Goal: Information Seeking & Learning: Learn about a topic

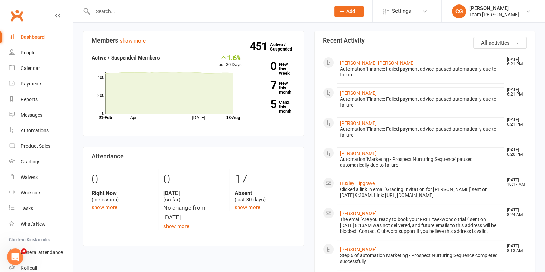
scroll to position [34, 0]
click at [32, 99] on div "Reports" at bounding box center [29, 99] width 17 height 6
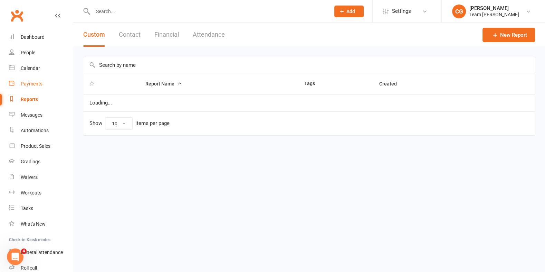
select select "100"
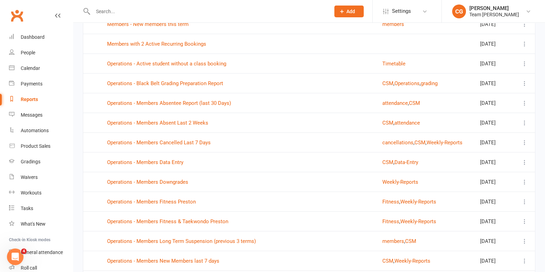
scroll to position [1365, 0]
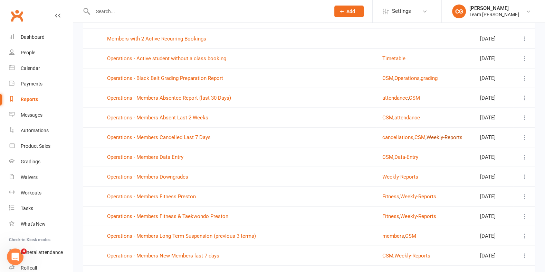
click at [434, 133] on button "Weekly-Reports" at bounding box center [445, 137] width 36 height 8
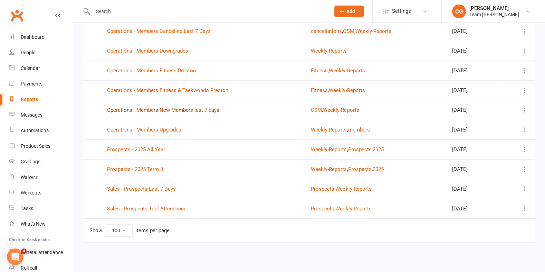
scroll to position [107, 0]
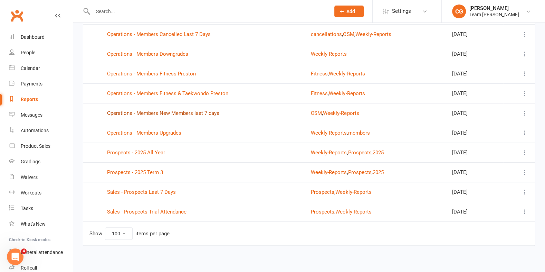
click at [168, 110] on link "Operations - Members New Members last 7 days" at bounding box center [163, 113] width 112 height 6
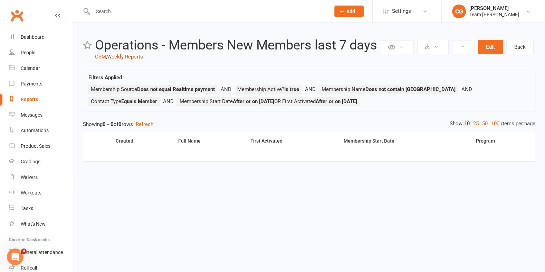
click at [129, 54] on link "Weekly-Reports" at bounding box center [125, 57] width 36 height 6
select select "100"
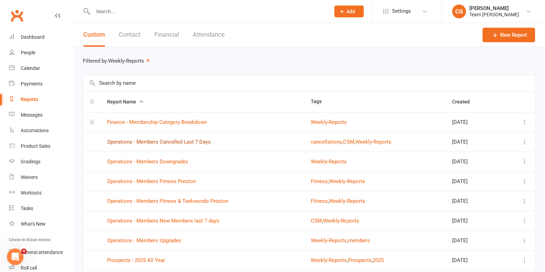
click at [187, 143] on link "Operations - Members Cancelled Last 7 Days" at bounding box center [159, 142] width 104 height 6
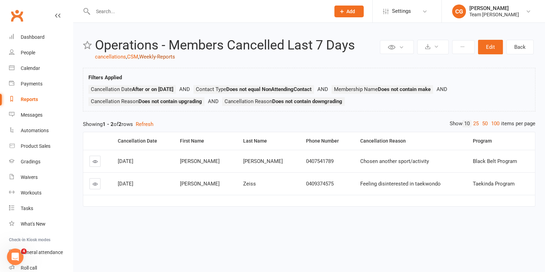
click at [161, 58] on link "Weekly-Reports" at bounding box center [157, 57] width 36 height 6
select select "100"
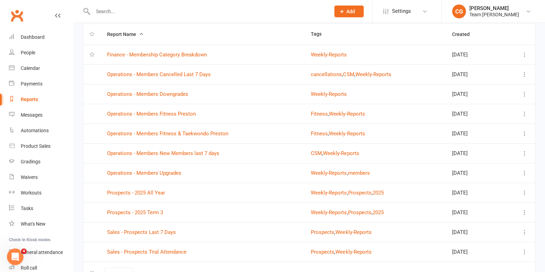
scroll to position [107, 0]
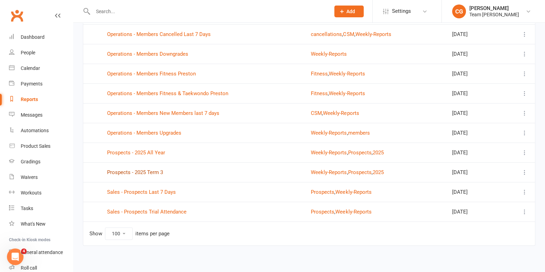
click at [151, 169] on link "Prospects - 2025 Term 3" at bounding box center [135, 172] width 56 height 6
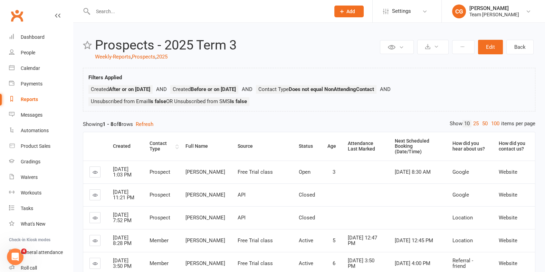
click at [166, 141] on div "Contact Type" at bounding box center [162, 146] width 24 height 11
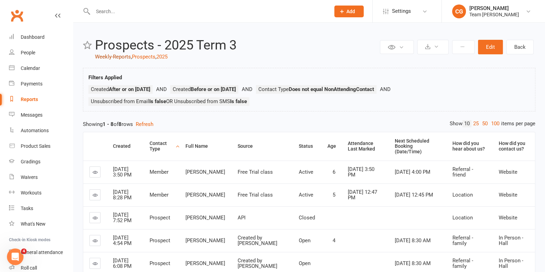
click at [116, 55] on link "Weekly-Reports" at bounding box center [113, 57] width 36 height 6
select select "100"
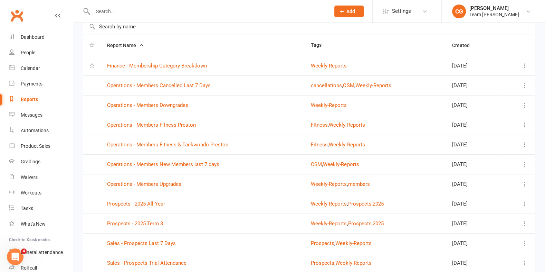
scroll to position [90, 0]
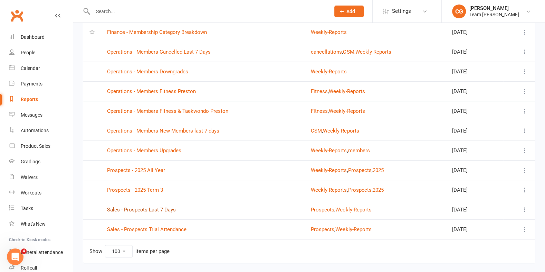
click at [144, 207] on link "Sales - Prospects Last 7 Days" at bounding box center [141, 209] width 69 height 6
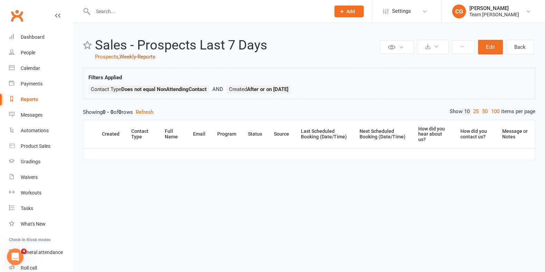
click at [143, 58] on link "Weekly-Reports" at bounding box center [138, 57] width 36 height 6
select select "100"
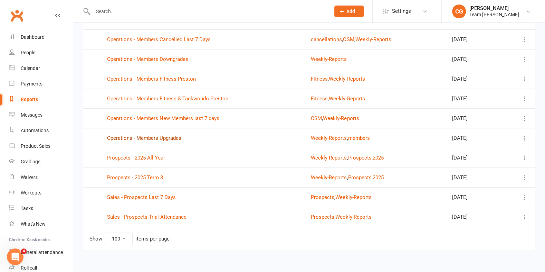
scroll to position [104, 0]
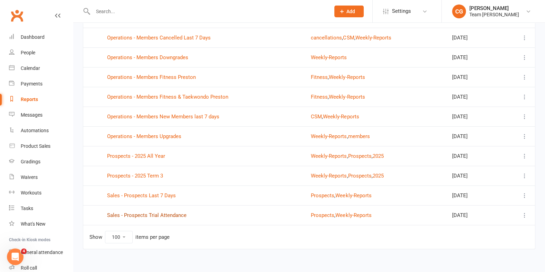
click at [167, 212] on link "Sales - Prospects Trial Attendance" at bounding box center [146, 215] width 79 height 6
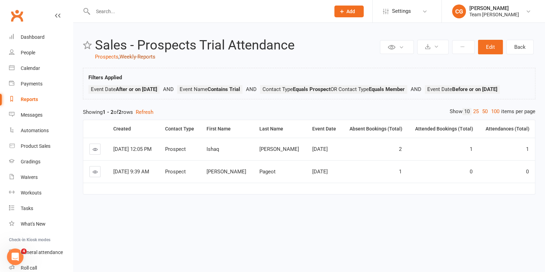
click at [141, 57] on link "Weekly-Reports" at bounding box center [138, 57] width 36 height 6
select select "100"
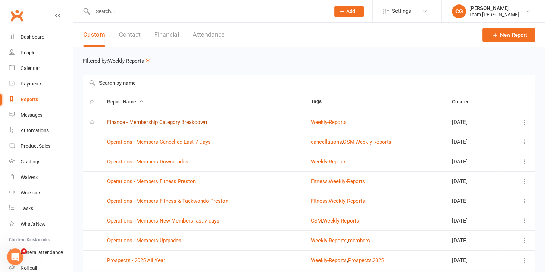
click at [147, 123] on link "Finance - Membership Category Breakdown" at bounding box center [157, 122] width 100 height 6
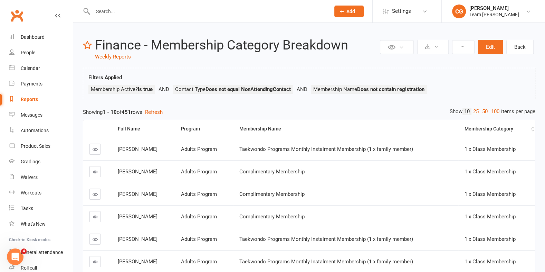
click at [491, 129] on div "Membership Category" at bounding box center [497, 128] width 65 height 5
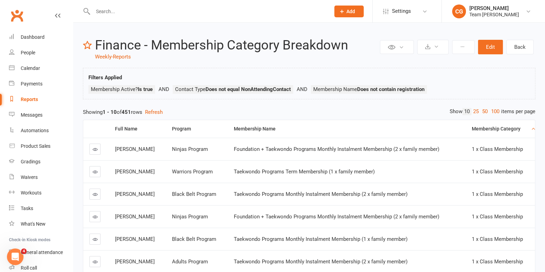
click at [491, 129] on div "Membership Category" at bounding box center [501, 128] width 58 height 5
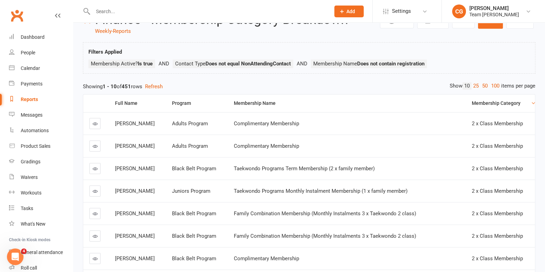
scroll to position [26, 0]
click at [96, 121] on icon at bounding box center [95, 123] width 5 height 5
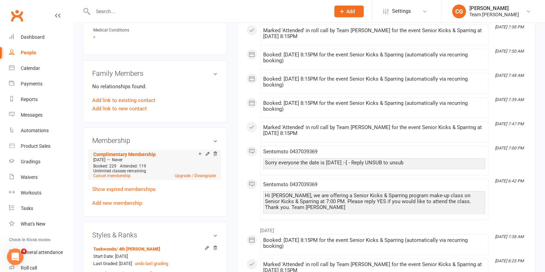
scroll to position [397, 0]
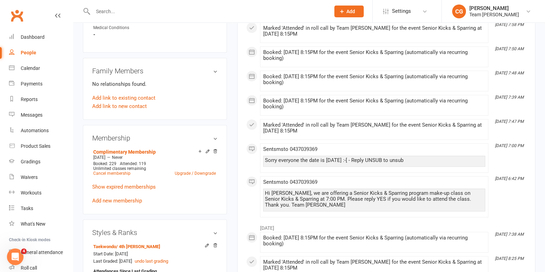
click at [207, 149] on icon at bounding box center [207, 151] width 5 height 5
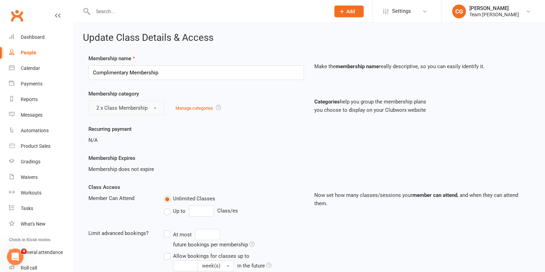
click at [113, 105] on span "2 x Class Membership" at bounding box center [121, 108] width 51 height 6
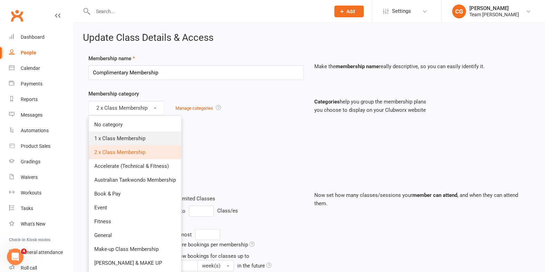
click at [117, 133] on link "1 x Class Membership" at bounding box center [135, 138] width 93 height 14
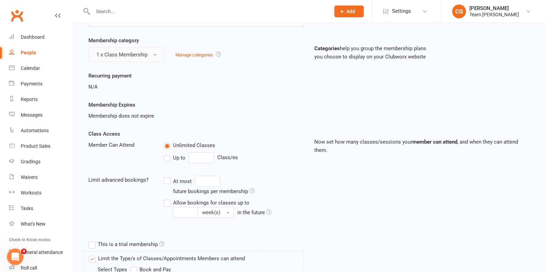
scroll to position [55, 0]
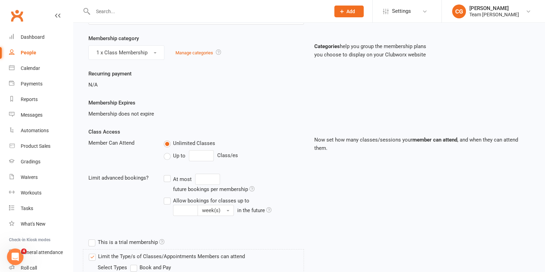
drag, startPoint x: 169, startPoint y: 153, endPoint x: 173, endPoint y: 154, distance: 4.2
click at [169, 153] on label "Up to" at bounding box center [175, 155] width 22 height 8
click at [168, 151] on input "Up to" at bounding box center [166, 151] width 4 height 0
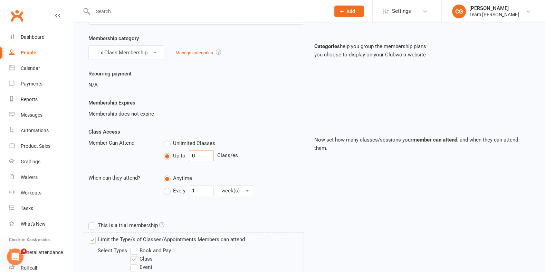
drag, startPoint x: 197, startPoint y: 154, endPoint x: 169, endPoint y: 152, distance: 28.8
click at [169, 152] on div "Up to 0 Class/es" at bounding box center [234, 155] width 140 height 11
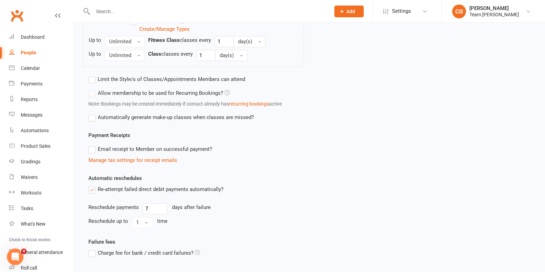
scroll to position [395, 0]
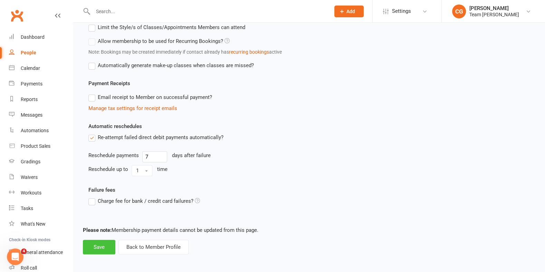
type input "1"
click at [102, 241] on button "Save" at bounding box center [99, 246] width 32 height 15
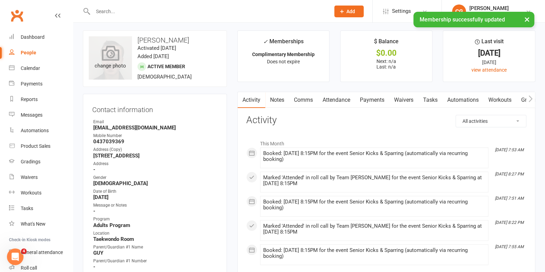
scroll to position [2, 0]
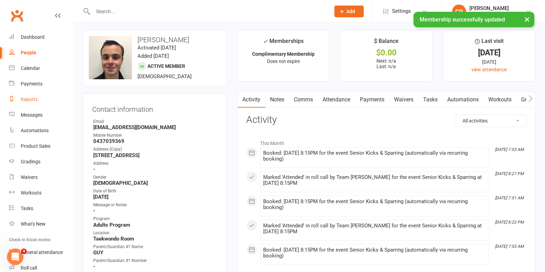
click at [31, 99] on div "Reports" at bounding box center [29, 99] width 17 height 6
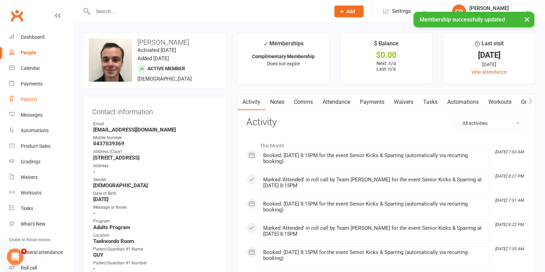
select select "100"
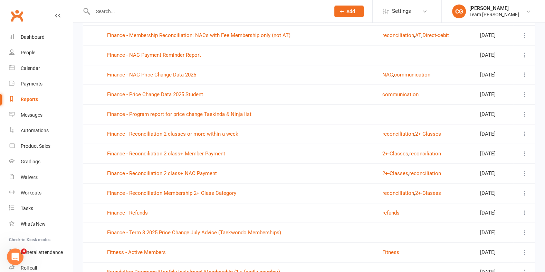
scroll to position [959, 0]
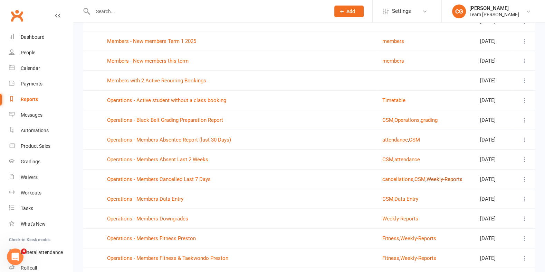
click at [434, 175] on button "Weekly-Reports" at bounding box center [445, 179] width 36 height 8
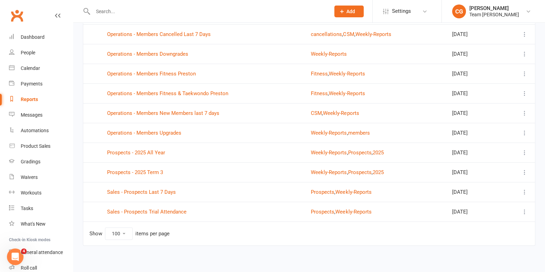
click at [428, 165] on td "Weekly-Reports , Prospects , 2025" at bounding box center [375, 172] width 141 height 20
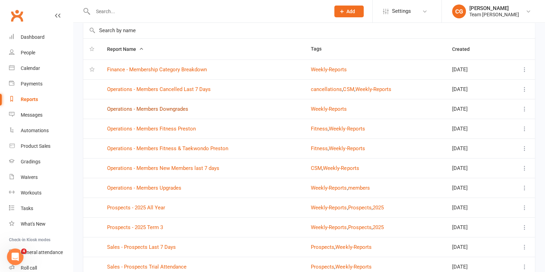
scroll to position [52, 0]
click at [182, 68] on link "Finance - Membership Category Breakdown" at bounding box center [157, 70] width 100 height 6
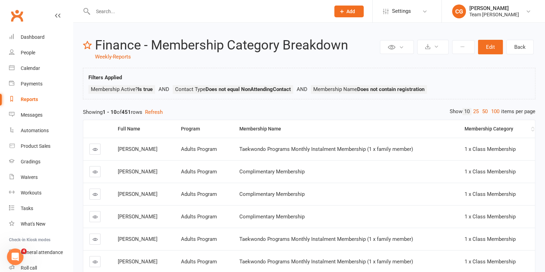
click at [487, 124] on th "Membership Category" at bounding box center [496, 129] width 77 height 18
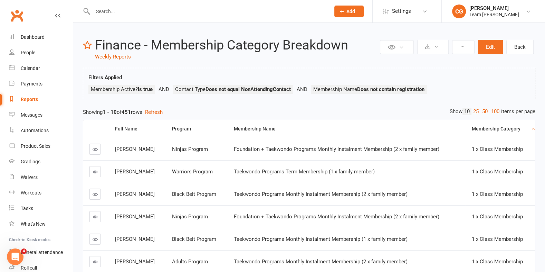
click at [484, 127] on div "Membership Category" at bounding box center [501, 128] width 58 height 5
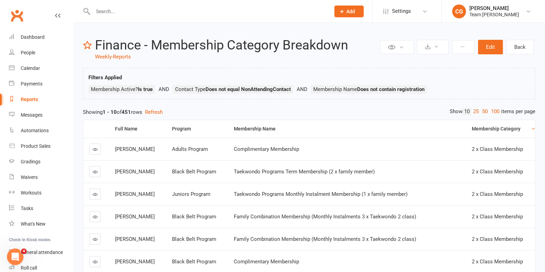
click at [94, 148] on icon at bounding box center [95, 148] width 5 height 5
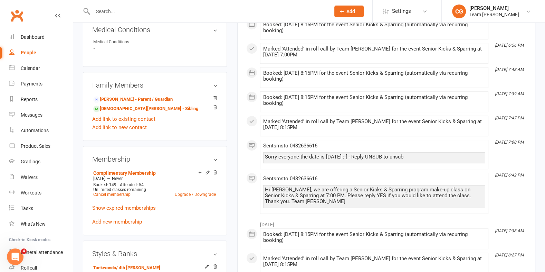
scroll to position [385, 0]
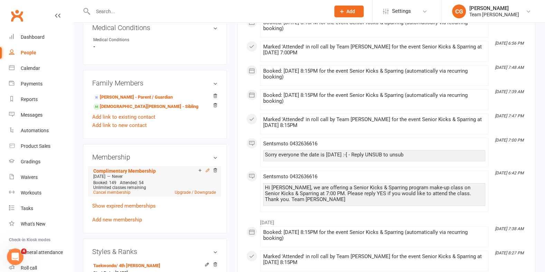
click at [206, 168] on icon at bounding box center [207, 170] width 5 height 5
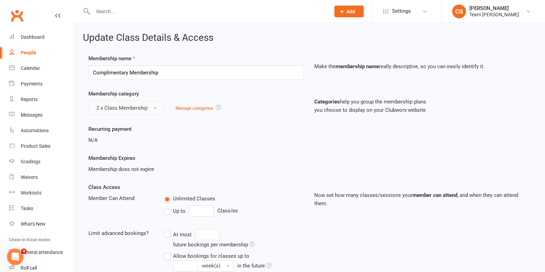
click at [113, 105] on span "2 x Class Membership" at bounding box center [121, 108] width 51 height 6
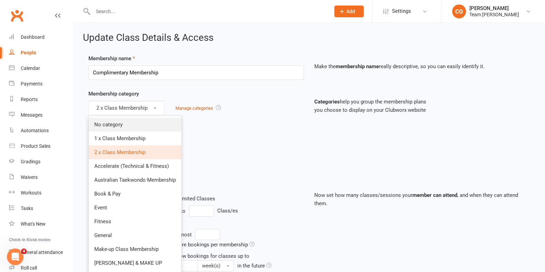
click at [115, 130] on link "No category" at bounding box center [135, 124] width 93 height 14
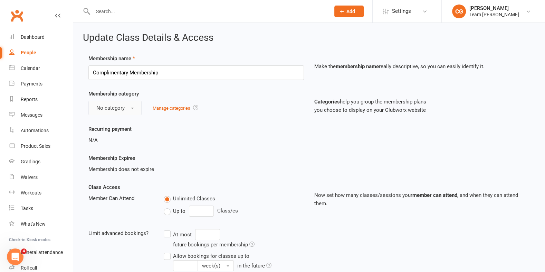
drag, startPoint x: 120, startPoint y: 103, endPoint x: 118, endPoint y: 108, distance: 4.8
click at [120, 103] on button "No category" at bounding box center [114, 108] width 53 height 15
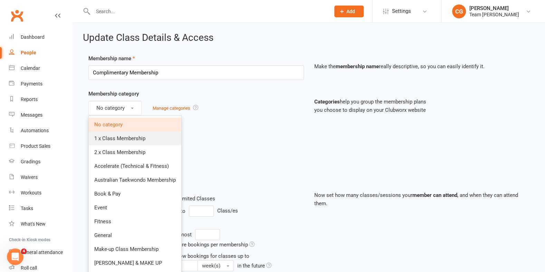
click at [112, 135] on span "1 x Class Membership" at bounding box center [119, 138] width 51 height 6
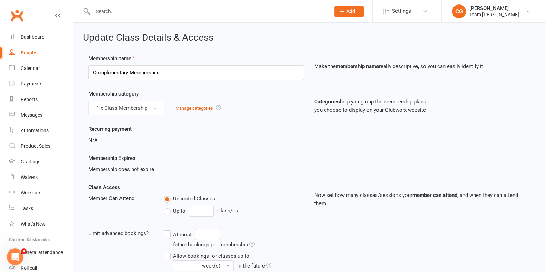
drag, startPoint x: 166, startPoint y: 210, endPoint x: 171, endPoint y: 210, distance: 4.5
click at [167, 210] on label "Up to" at bounding box center [175, 211] width 22 height 8
click at [167, 207] on input "Up to" at bounding box center [166, 207] width 4 height 0
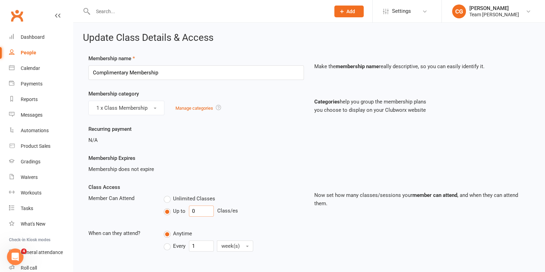
drag, startPoint x: 199, startPoint y: 211, endPoint x: 170, endPoint y: 209, distance: 29.1
click at [170, 209] on div "Up to 0 Class/es" at bounding box center [234, 210] width 140 height 11
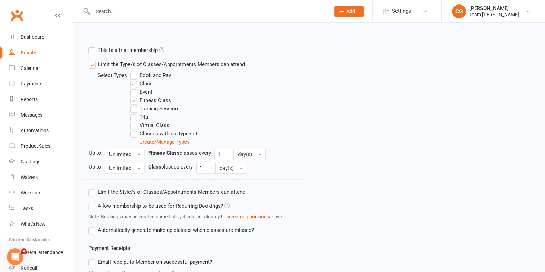
scroll to position [395, 0]
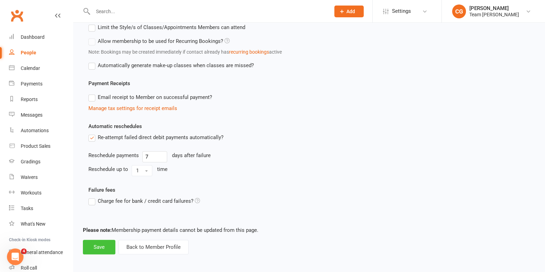
type input "1"
click at [95, 248] on button "Save" at bounding box center [99, 246] width 32 height 15
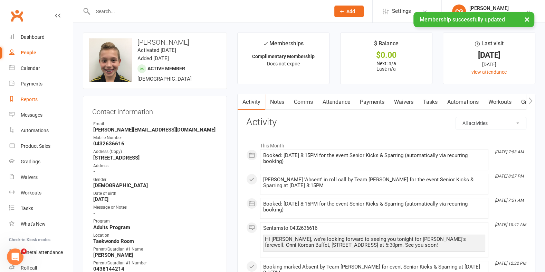
click at [27, 100] on div "Reports" at bounding box center [29, 99] width 17 height 6
select select "100"
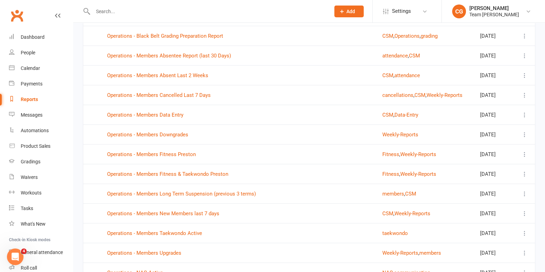
scroll to position [1422, 0]
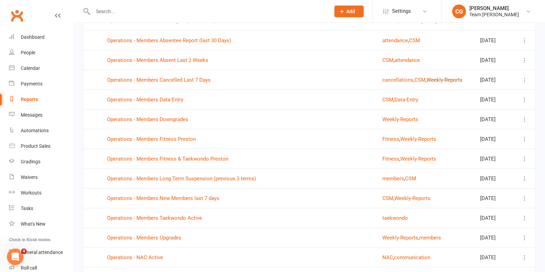
click at [440, 76] on button "Weekly-Reports" at bounding box center [445, 80] width 36 height 8
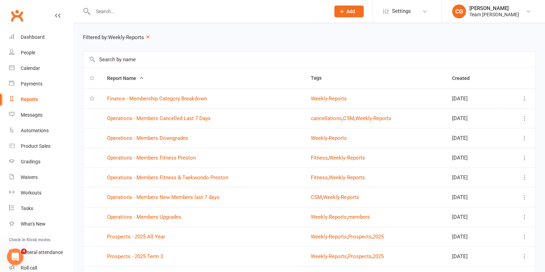
scroll to position [17, 0]
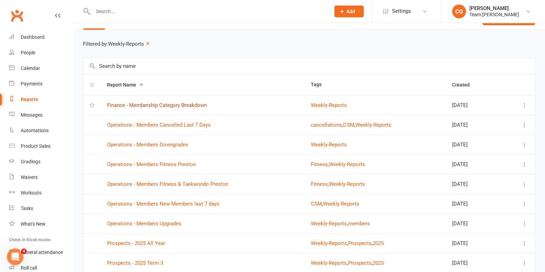
click at [139, 102] on link "Finance - Membership Category Breakdown" at bounding box center [157, 105] width 100 height 6
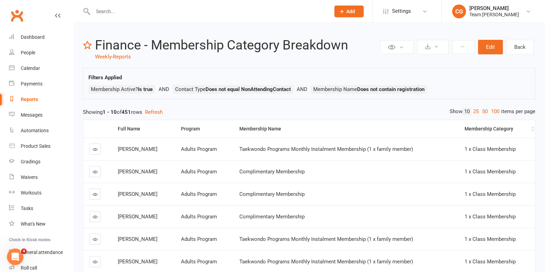
click at [481, 123] on th "Membership Category" at bounding box center [496, 129] width 77 height 18
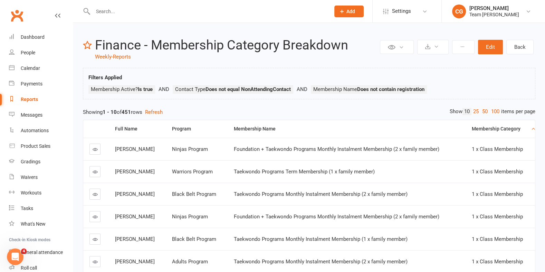
click at [481, 127] on div "Membership Category" at bounding box center [501, 128] width 58 height 5
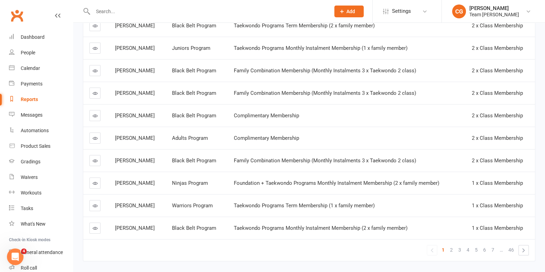
scroll to position [125, 0]
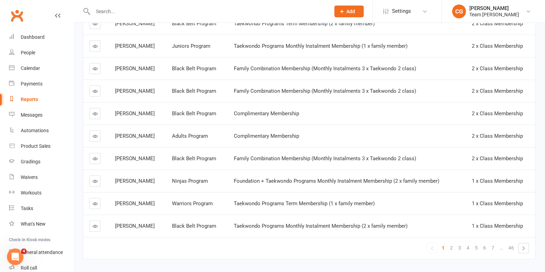
click at [92, 135] on link at bounding box center [94, 135] width 11 height 11
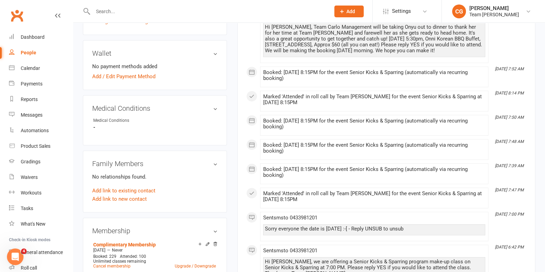
scroll to position [344, 0]
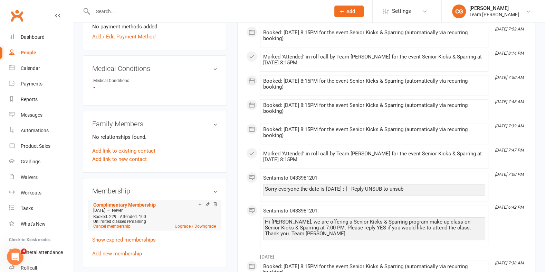
click at [206, 201] on div "Add make-up class" at bounding box center [224, 204] width 39 height 7
click at [206, 201] on icon at bounding box center [207, 203] width 5 height 5
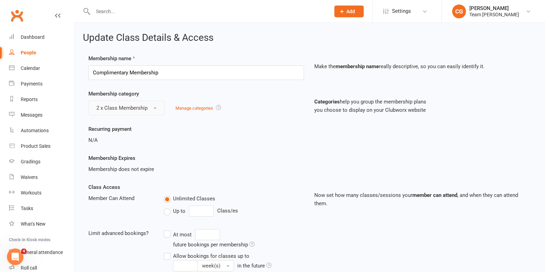
click at [119, 102] on button "2 x Class Membership" at bounding box center [126, 108] width 76 height 15
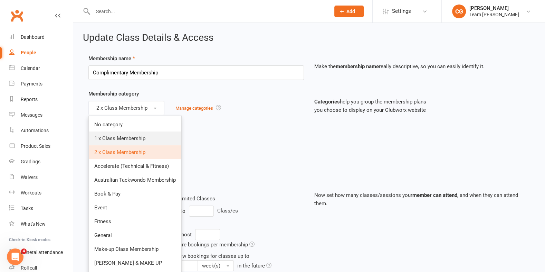
click at [125, 131] on link "1 x Class Membership" at bounding box center [135, 138] width 93 height 14
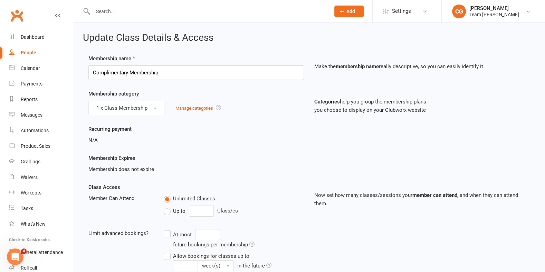
click at [168, 212] on label "Up to" at bounding box center [175, 211] width 22 height 8
click at [168, 207] on input "Up to" at bounding box center [166, 207] width 4 height 0
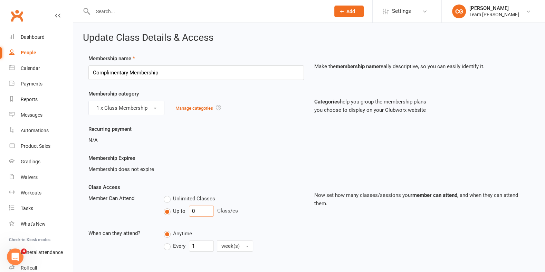
drag, startPoint x: 199, startPoint y: 210, endPoint x: 159, endPoint y: 206, distance: 39.6
click at [159, 206] on div "Unlimited Classes Up to 0 Class/es" at bounding box center [234, 206] width 151 height 25
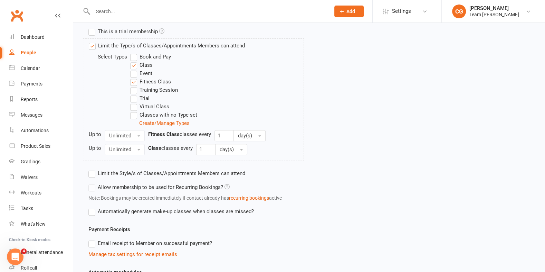
scroll to position [395, 0]
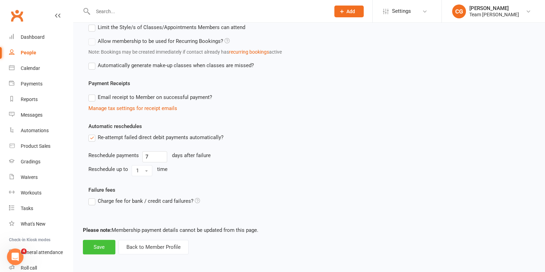
type input "1"
click at [103, 241] on button "Save" at bounding box center [99, 246] width 32 height 15
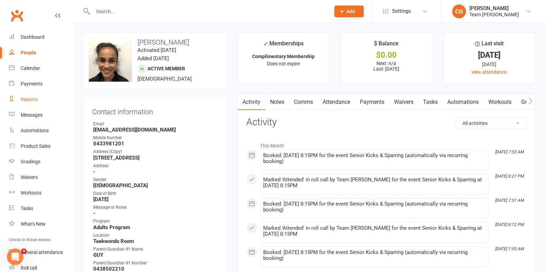
click at [28, 98] on div "Reports" at bounding box center [29, 99] width 17 height 6
select select "100"
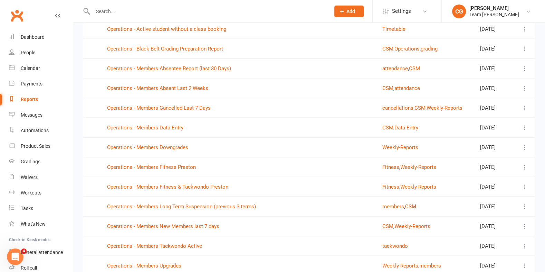
scroll to position [1417, 0]
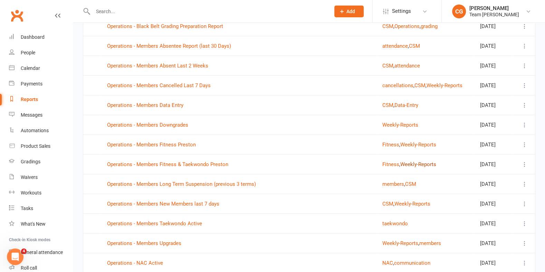
click at [411, 160] on button "Weekly-Reports" at bounding box center [418, 164] width 36 height 8
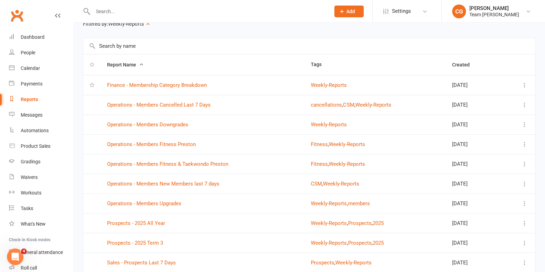
scroll to position [13, 0]
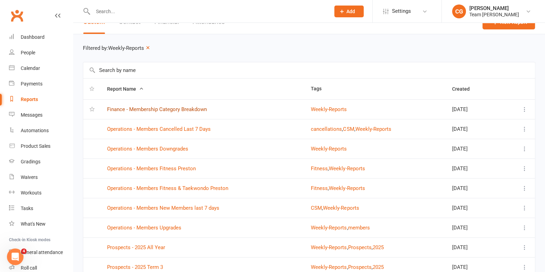
click at [199, 107] on link "Finance - Membership Category Breakdown" at bounding box center [157, 109] width 100 height 6
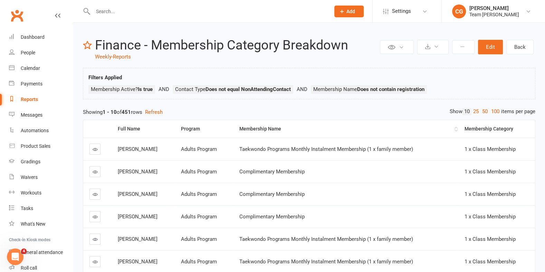
scroll to position [12, 0]
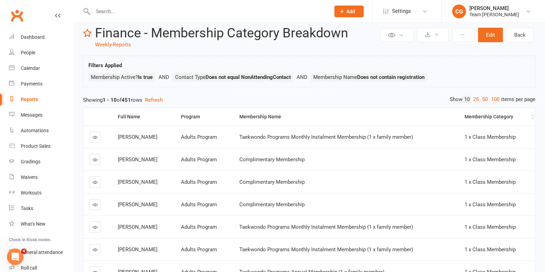
click at [480, 115] on div "Membership Category" at bounding box center [497, 116] width 65 height 5
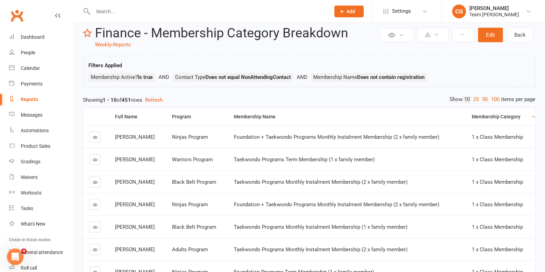
click at [480, 115] on div "Membership Category" at bounding box center [501, 116] width 58 height 5
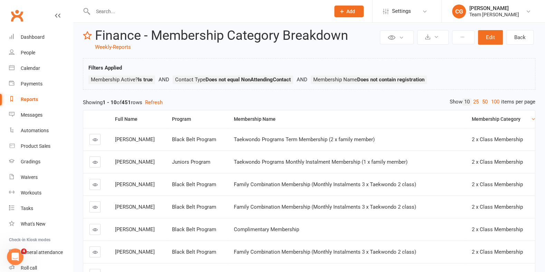
scroll to position [6, 0]
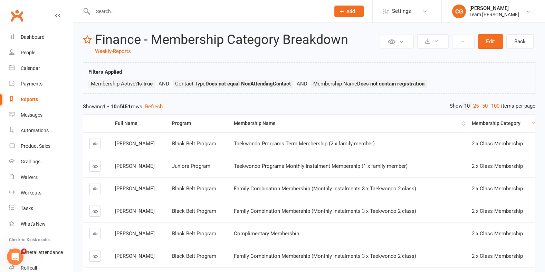
click at [264, 121] on div "Membership Name" at bounding box center [347, 123] width 226 height 5
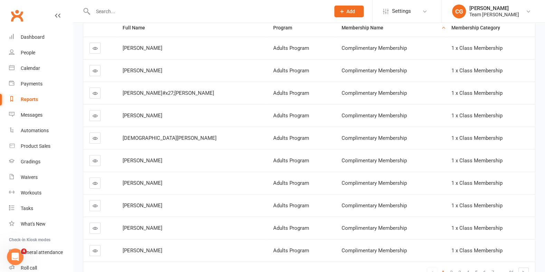
scroll to position [142, 0]
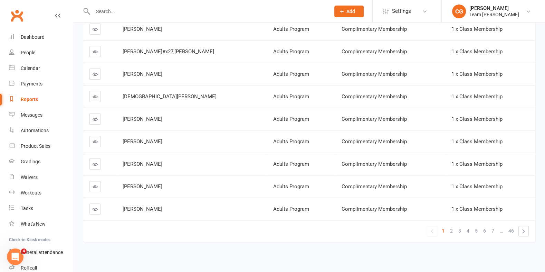
click at [451, 228] on span "2" at bounding box center [451, 231] width 3 height 10
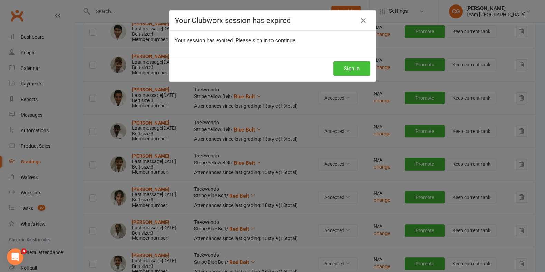
click at [344, 67] on button "Sign In" at bounding box center [351, 68] width 37 height 15
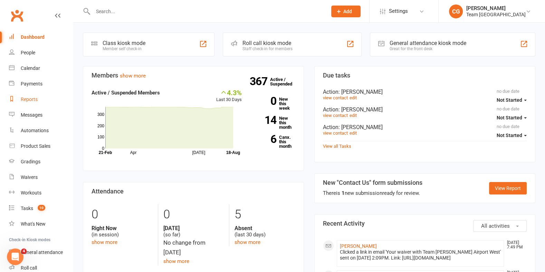
click at [27, 98] on div "Reports" at bounding box center [29, 99] width 17 height 6
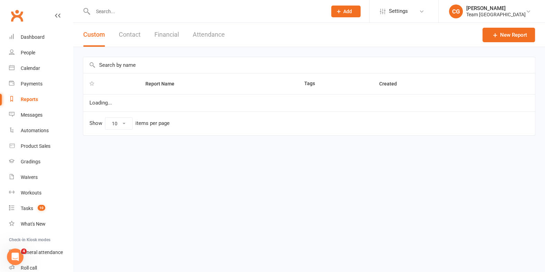
select select "100"
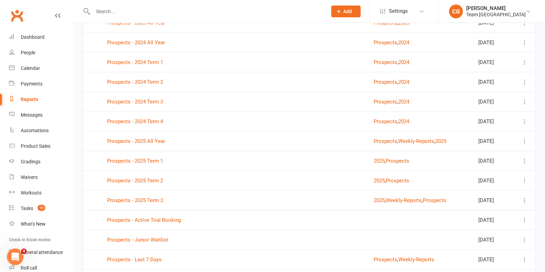
scroll to position [1662, 0]
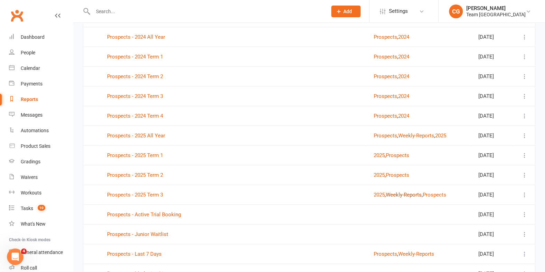
click at [401, 190] on button "Weekly-Reports" at bounding box center [404, 194] width 36 height 8
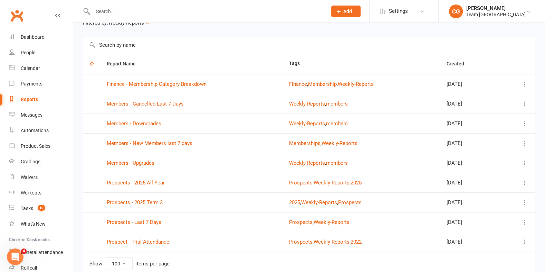
scroll to position [39, 0]
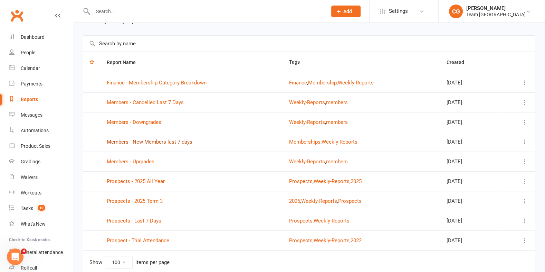
click at [162, 142] on link "Members - New Members last 7 days" at bounding box center [150, 142] width 86 height 6
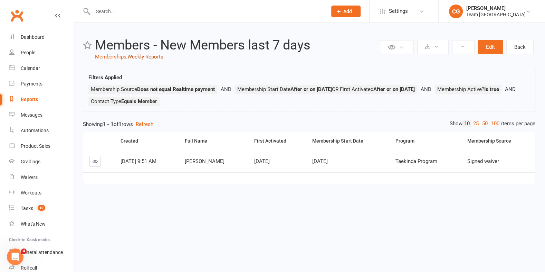
click at [142, 54] on link "Weekly-Reports" at bounding box center [145, 57] width 36 height 6
select select "100"
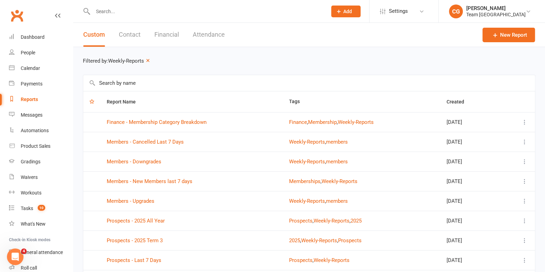
click at [155, 136] on td "Members - Cancelled Last 7 Days" at bounding box center [192, 142] width 182 height 20
click at [154, 139] on link "Members - Cancelled Last 7 Days" at bounding box center [145, 142] width 77 height 6
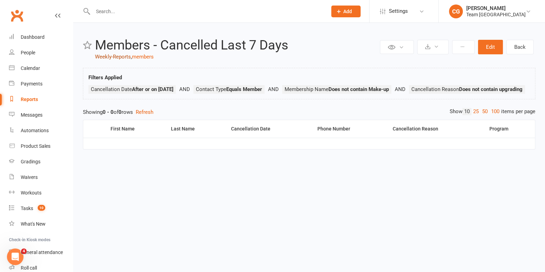
click at [113, 55] on link "Weekly-Reports" at bounding box center [113, 57] width 36 height 6
select select "100"
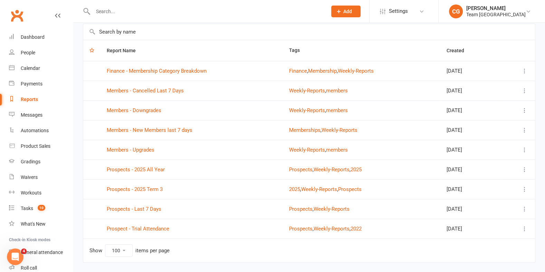
scroll to position [68, 0]
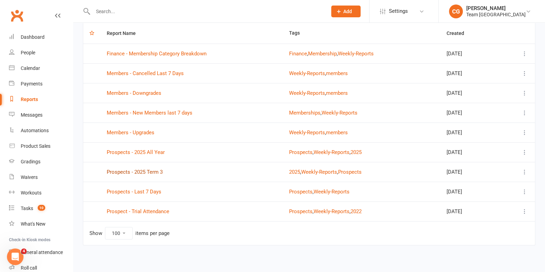
click at [143, 169] on link "Prospects - 2025 Term 3" at bounding box center [135, 172] width 56 height 6
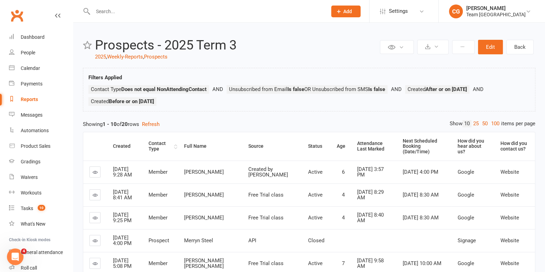
click at [165, 137] on th "Contact Type" at bounding box center [159, 146] width 35 height 28
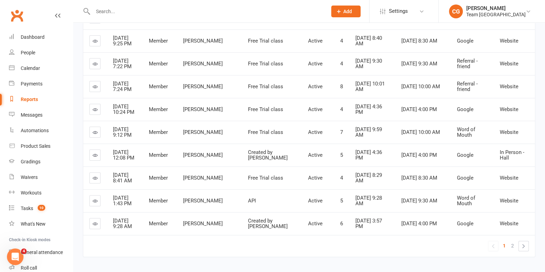
scroll to position [163, 0]
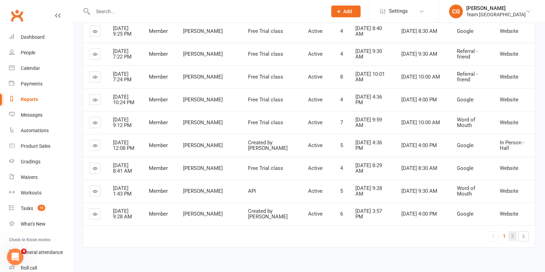
click at [515, 231] on link "2" at bounding box center [513, 236] width 8 height 10
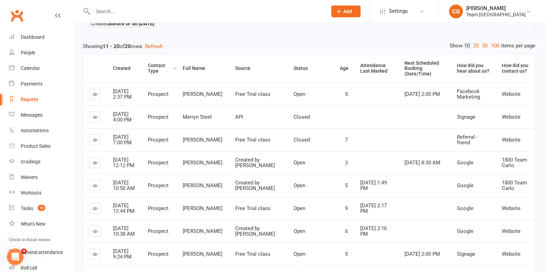
scroll to position [0, 0]
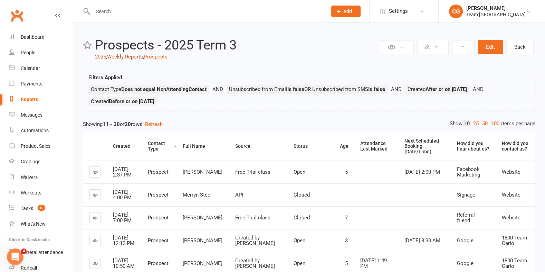
click at [124, 56] on link "Weekly-Reports" at bounding box center [125, 57] width 36 height 6
select select "100"
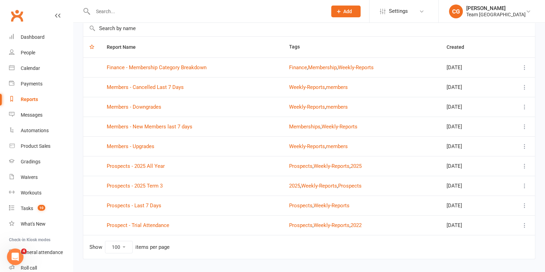
scroll to position [56, 0]
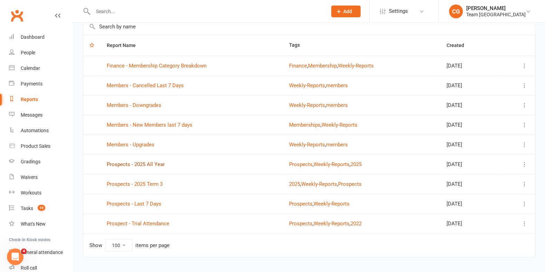
click at [143, 161] on link "Prospects - 2025 All Year" at bounding box center [136, 164] width 58 height 6
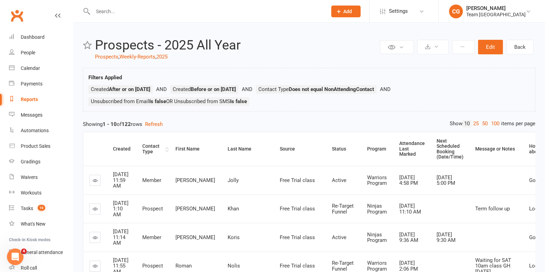
click at [151, 143] on div "Contact Type" at bounding box center [152, 148] width 21 height 11
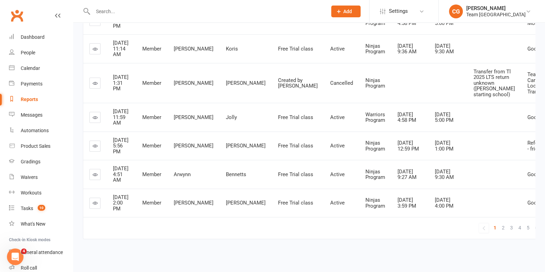
scroll to position [311, 0]
click at [527, 224] on span "5" at bounding box center [528, 227] width 3 height 10
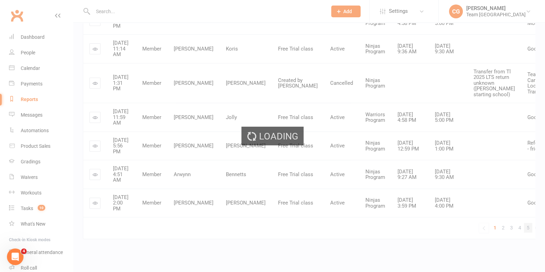
scroll to position [259, 0]
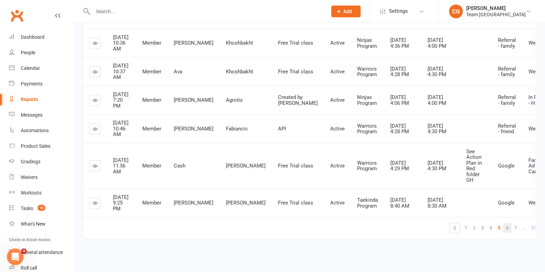
click at [506, 227] on span "6" at bounding box center [507, 227] width 3 height 10
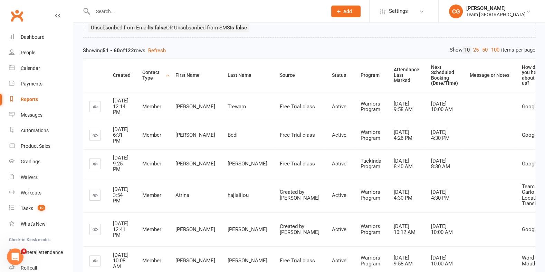
scroll to position [0, 0]
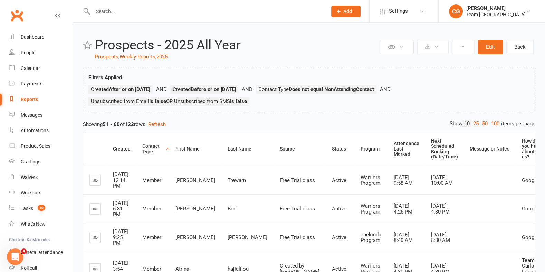
click at [138, 56] on link "Weekly-Reports" at bounding box center [138, 57] width 36 height 6
select select "100"
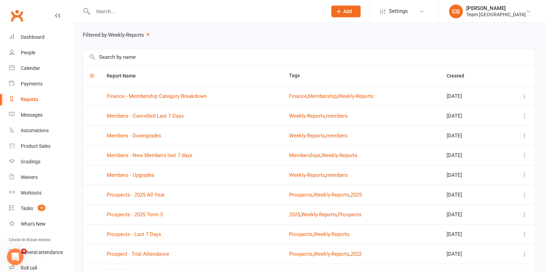
scroll to position [28, 0]
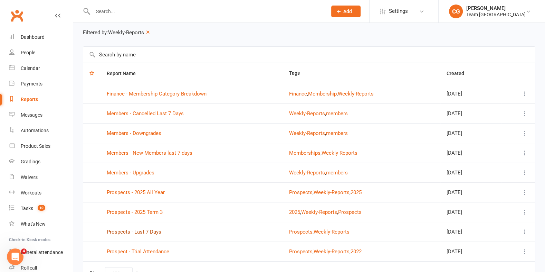
click at [140, 229] on link "Prospects - Last 7 Days" at bounding box center [134, 231] width 55 height 6
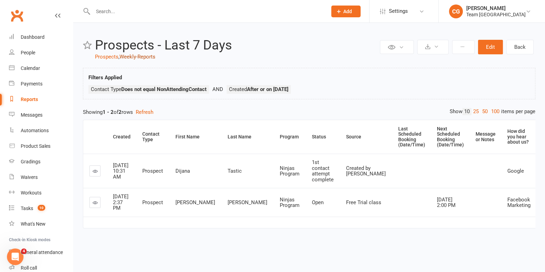
click at [139, 56] on link "Weekly-Reports" at bounding box center [138, 57] width 36 height 6
select select "100"
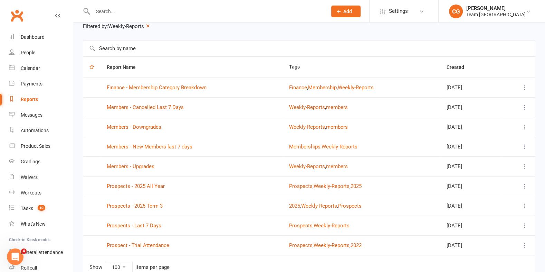
scroll to position [68, 0]
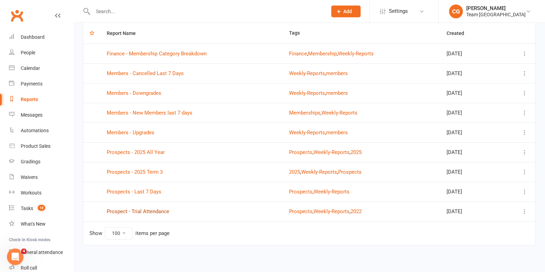
click at [148, 208] on link "Prospect - Trial Attendance" at bounding box center [138, 211] width 63 height 6
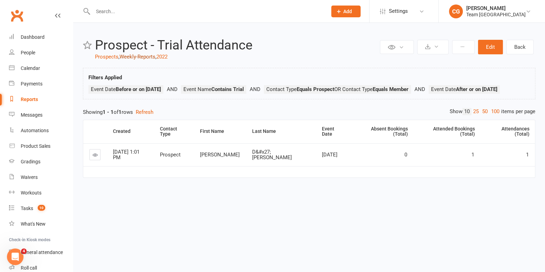
click at [135, 57] on link "Weekly-Reports" at bounding box center [138, 57] width 36 height 6
select select "100"
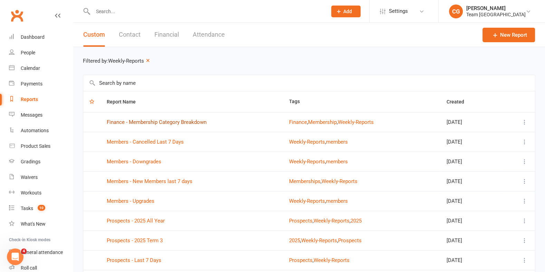
click at [137, 120] on link "Finance - Membership Category Breakdown" at bounding box center [157, 122] width 100 height 6
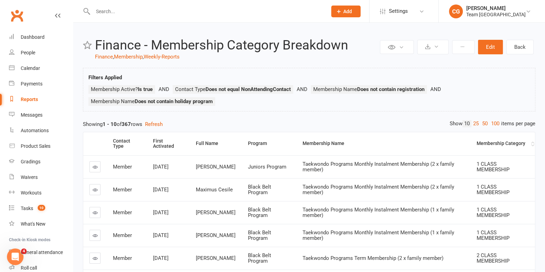
click at [506, 139] on th "Membership Category" at bounding box center [502, 143] width 65 height 23
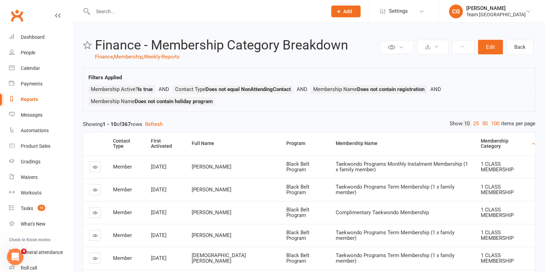
click at [503, 143] on div "Membership Category" at bounding box center [505, 143] width 49 height 11
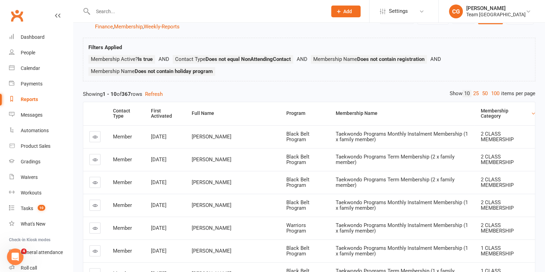
scroll to position [29, 0]
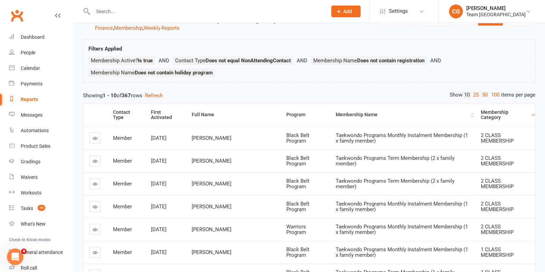
click at [336, 113] on div "Membership Name" at bounding box center [403, 114] width 134 height 5
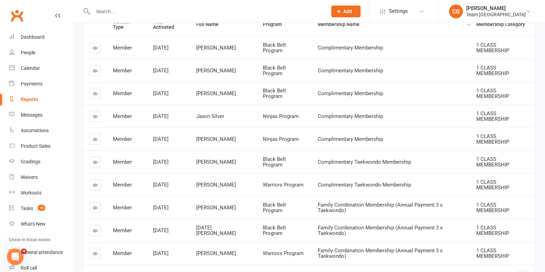
scroll to position [154, 0]
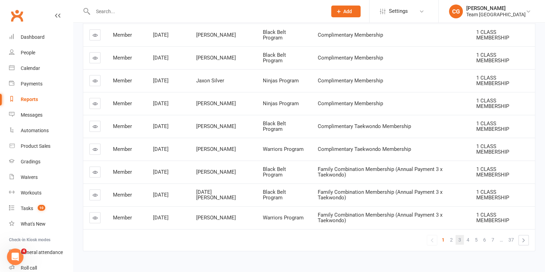
click at [457, 235] on link "3" at bounding box center [460, 240] width 8 height 10
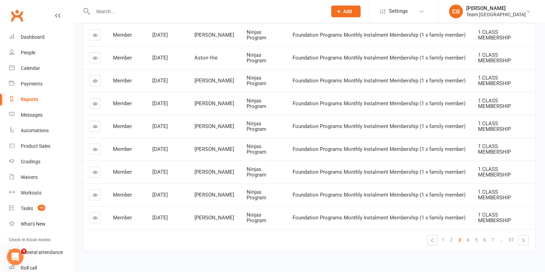
scroll to position [160, 0]
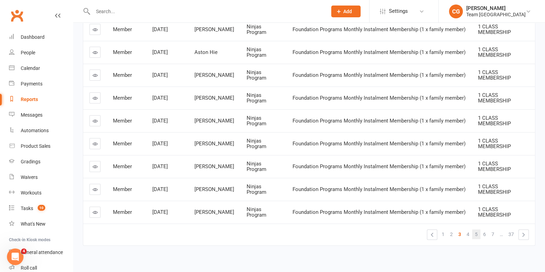
click at [475, 230] on link "5" at bounding box center [476, 234] width 8 height 10
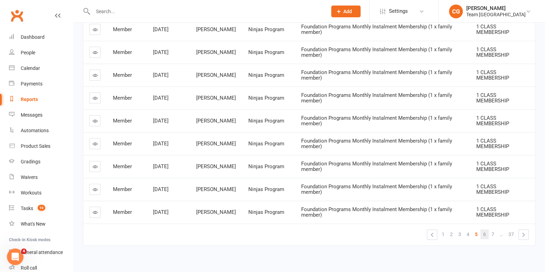
click at [487, 230] on link "6" at bounding box center [485, 234] width 8 height 10
click at [490, 230] on link "8" at bounding box center [493, 234] width 8 height 10
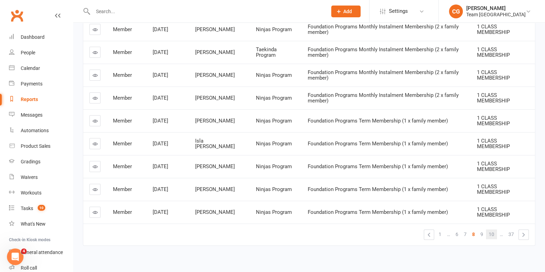
click at [492, 229] on span "10" at bounding box center [492, 234] width 6 height 10
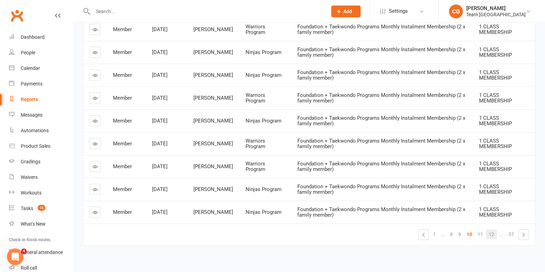
click at [494, 230] on span "12" at bounding box center [492, 234] width 6 height 10
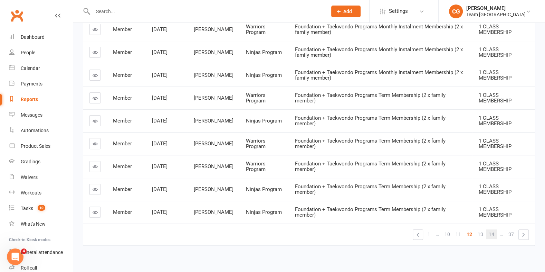
click at [495, 230] on link "14" at bounding box center [491, 234] width 11 height 10
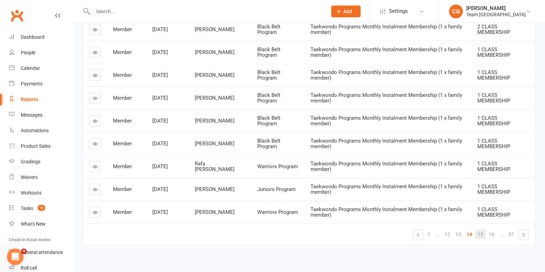
click at [483, 230] on span "15" at bounding box center [481, 234] width 6 height 10
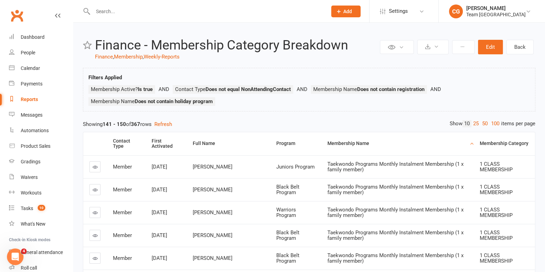
scroll to position [163, 0]
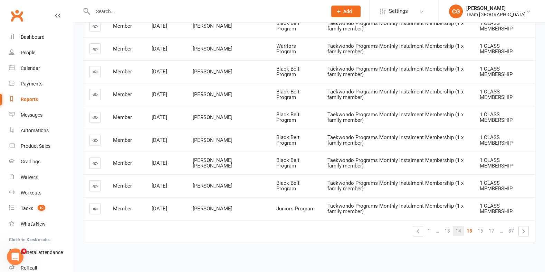
click at [461, 226] on span "14" at bounding box center [459, 231] width 6 height 10
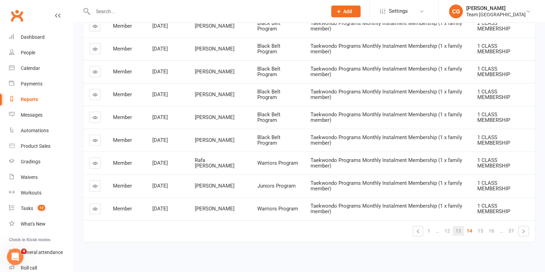
click at [456, 229] on span "13" at bounding box center [459, 231] width 6 height 10
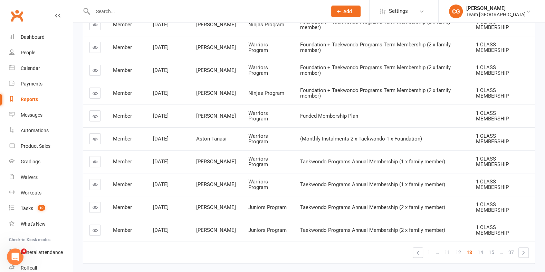
scroll to position [140, 0]
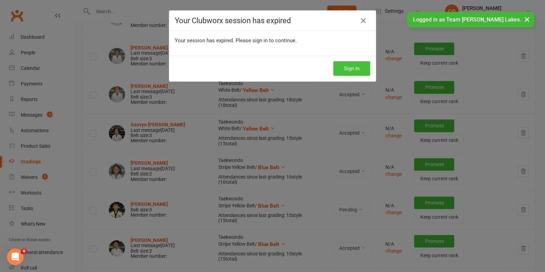
scroll to position [428, 0]
click at [350, 67] on button "Sign In" at bounding box center [351, 68] width 37 height 15
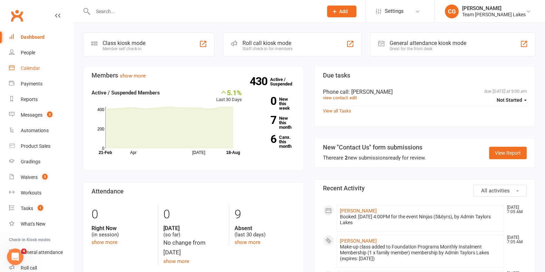
click at [28, 67] on div "Calendar" at bounding box center [30, 68] width 19 height 6
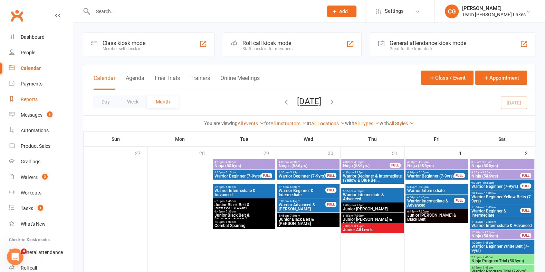
click at [25, 100] on div "Reports" at bounding box center [29, 99] width 17 height 6
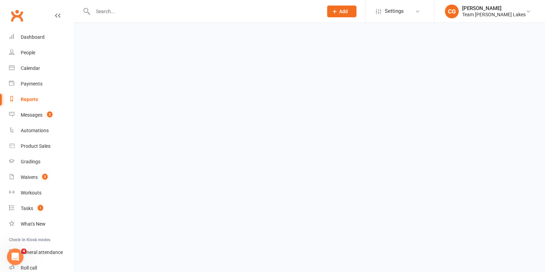
select select "50"
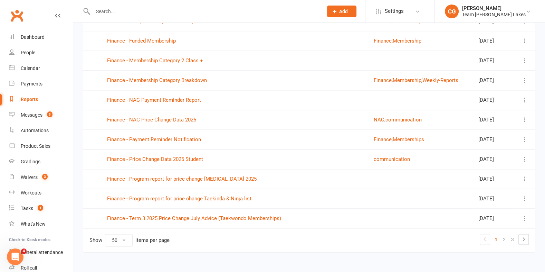
scroll to position [852, 0]
click at [445, 75] on button "Weekly-Reports" at bounding box center [440, 79] width 36 height 8
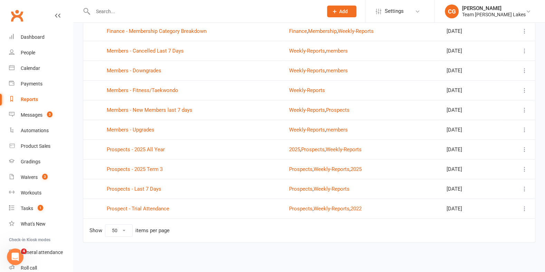
scroll to position [88, 0]
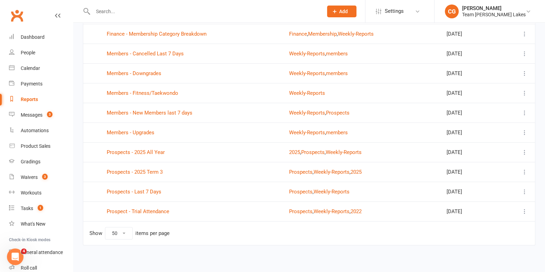
click at [164, 114] on td "Members - New Members last 7 days" at bounding box center [192, 113] width 182 height 20
click at [165, 112] on link "Members - New Members last 7 days" at bounding box center [150, 113] width 86 height 6
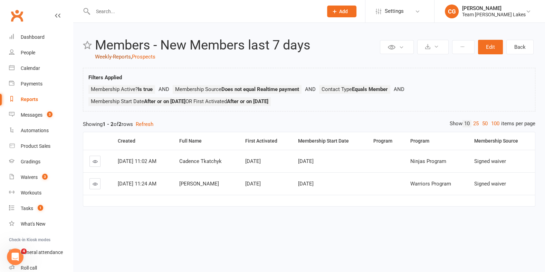
click at [115, 55] on link "Weekly-Reports" at bounding box center [113, 57] width 36 height 6
select select "50"
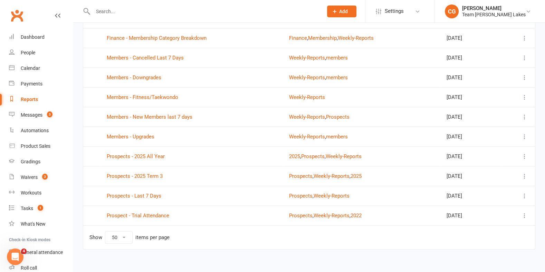
scroll to position [88, 0]
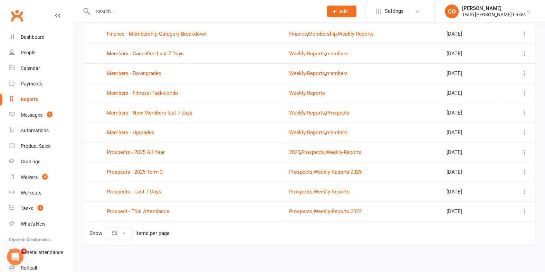
click at [155, 53] on link "Members - Cancelled Last 7 Days" at bounding box center [145, 53] width 77 height 6
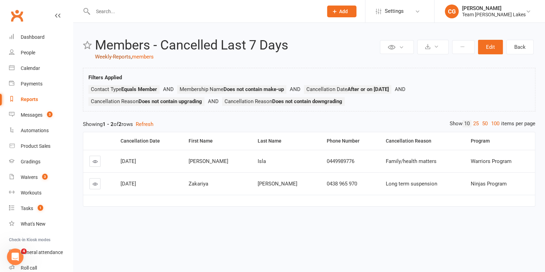
click at [115, 56] on link "Weekly-Reports" at bounding box center [113, 57] width 36 height 6
select select "50"
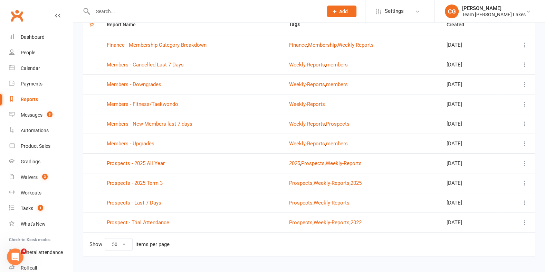
scroll to position [88, 0]
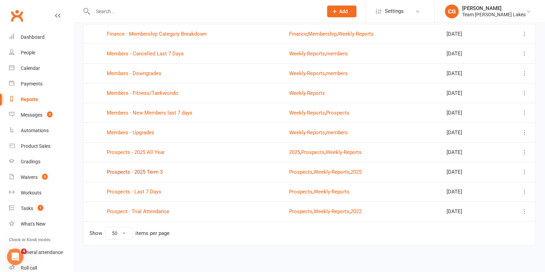
click at [145, 169] on link "Prospects - 2025 Term 3" at bounding box center [135, 172] width 56 height 6
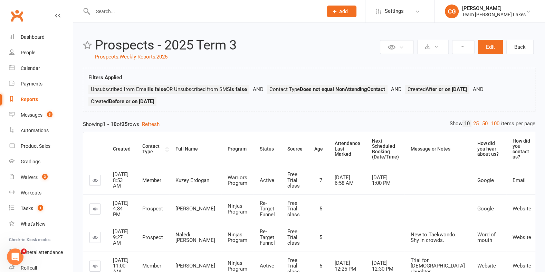
click at [155, 148] on div "Contact Type" at bounding box center [152, 148] width 21 height 11
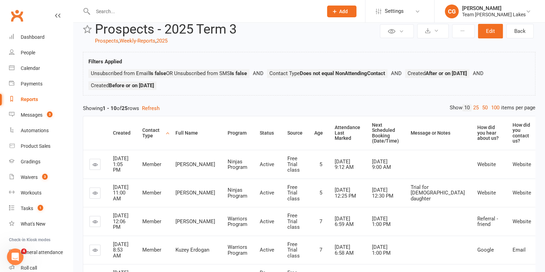
scroll to position [14, 0]
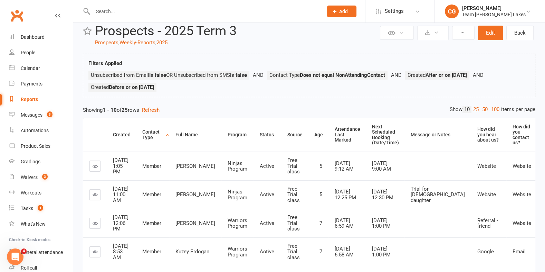
click at [156, 132] on div "Contact Type" at bounding box center [152, 134] width 21 height 11
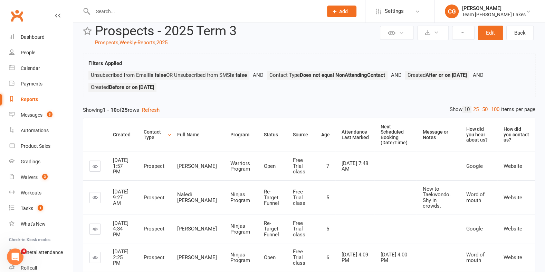
click at [156, 132] on div "Contact Type" at bounding box center [155, 134] width 22 height 11
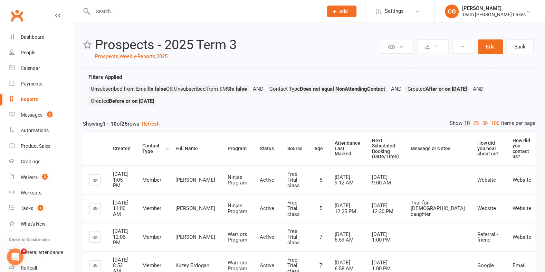
scroll to position [0, 0]
click at [134, 56] on link "Weekly-Reports" at bounding box center [138, 56] width 36 height 6
select select "50"
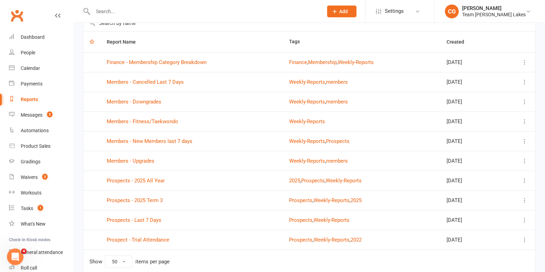
scroll to position [63, 0]
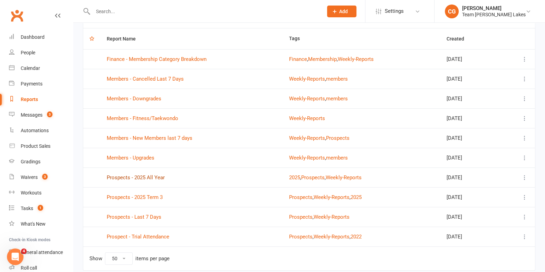
click at [139, 176] on link "Prospects - 2025 All Year" at bounding box center [136, 177] width 58 height 6
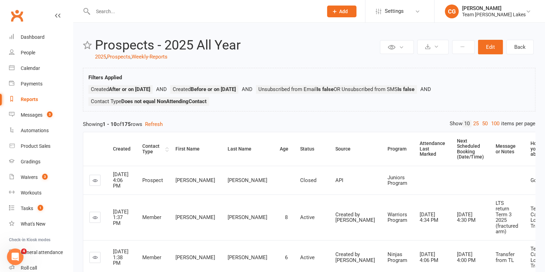
click at [144, 154] on th "Contact Type" at bounding box center [152, 149] width 33 height 34
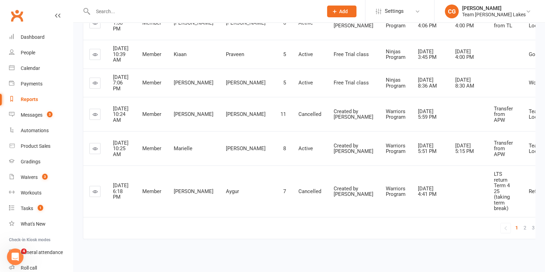
scroll to position [351, 0]
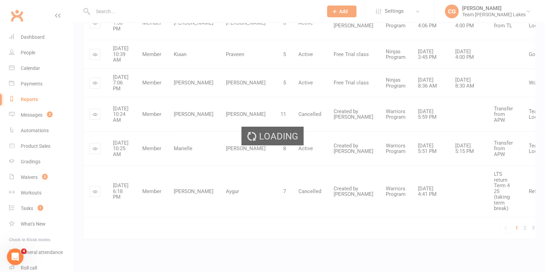
scroll to position [339, 0]
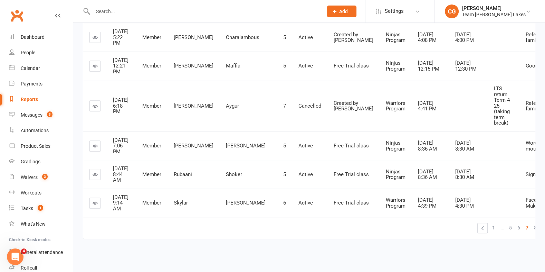
click at [542, 226] on span "9" at bounding box center [543, 227] width 3 height 10
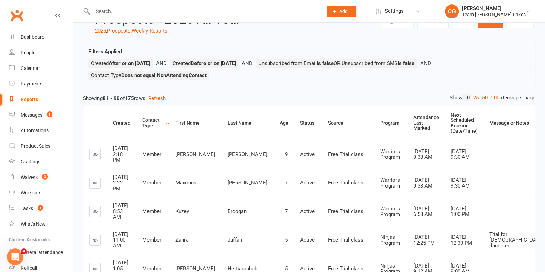
scroll to position [0, 0]
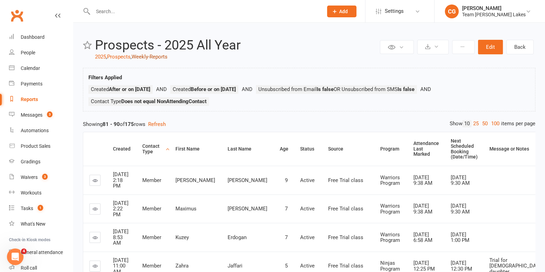
click at [144, 55] on link "Weekly-Reports" at bounding box center [150, 57] width 36 height 6
select select "50"
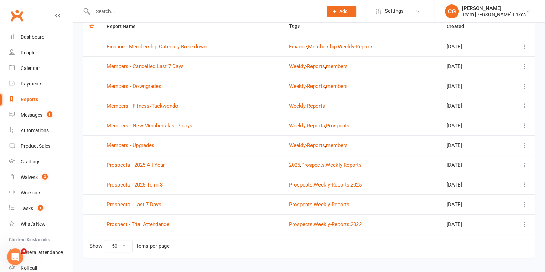
scroll to position [81, 0]
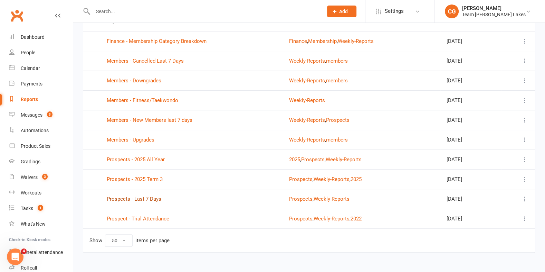
click at [143, 197] on link "Prospects - Last 7 Days" at bounding box center [134, 199] width 55 height 6
click at [0, 0] on div "Loading" at bounding box center [0, 0] width 0 height 0
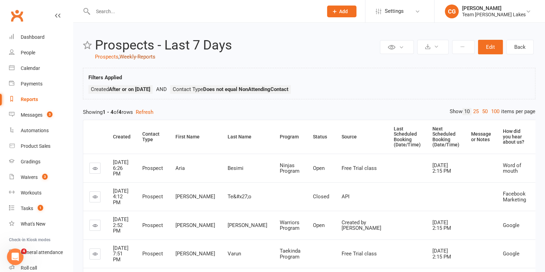
click at [143, 56] on link "Weekly-Reports" at bounding box center [138, 57] width 36 height 6
select select "50"
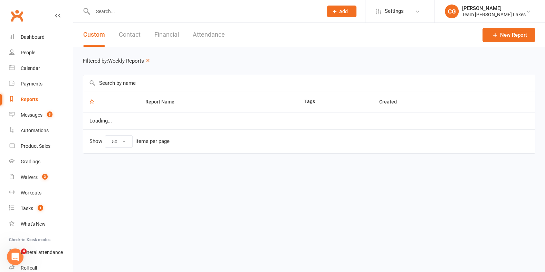
click at [143, 57] on div "Filtered by: Weekly-Reports" at bounding box center [309, 61] width 453 height 8
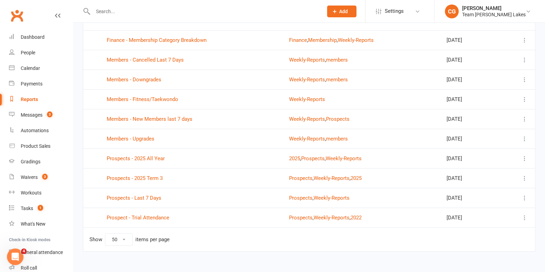
scroll to position [88, 0]
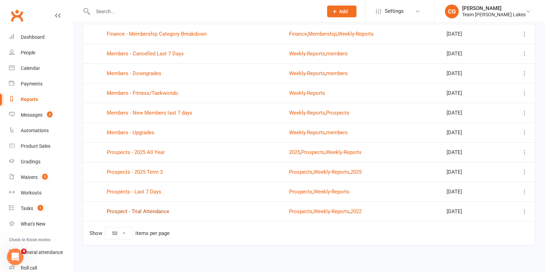
click at [145, 208] on link "Prospect - Trial Attendance" at bounding box center [138, 211] width 63 height 6
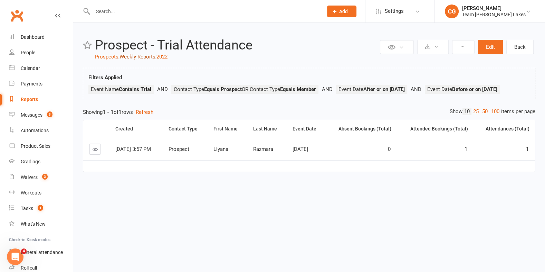
click at [153, 57] on link "Weekly-Reports" at bounding box center [138, 57] width 36 height 6
select select "50"
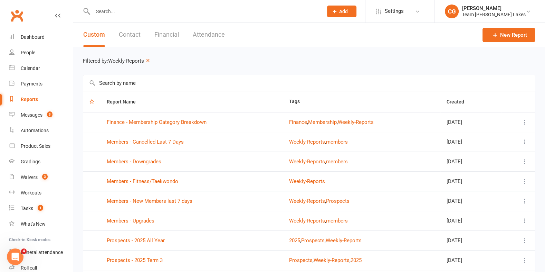
click at [154, 125] on td "Finance - Membership Category Breakdown" at bounding box center [192, 122] width 182 height 20
click at [153, 120] on link "Finance - Membership Category Breakdown" at bounding box center [157, 122] width 100 height 6
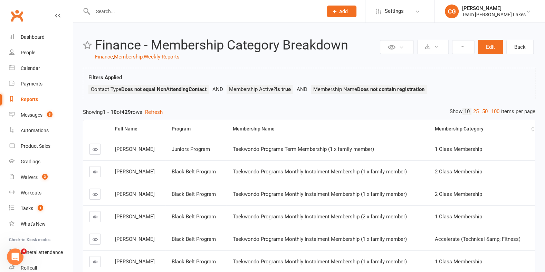
click at [461, 127] on div "Membership Category" at bounding box center [482, 128] width 95 height 5
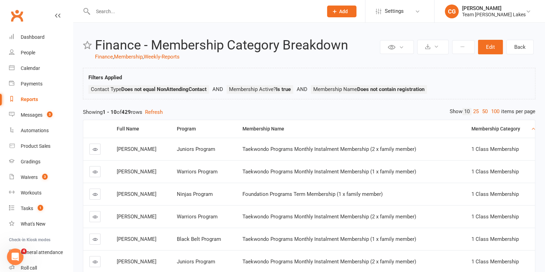
click at [482, 127] on div "Membership Category" at bounding box center [501, 128] width 58 height 5
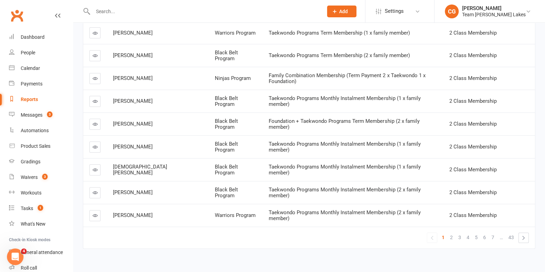
scroll to position [142, 0]
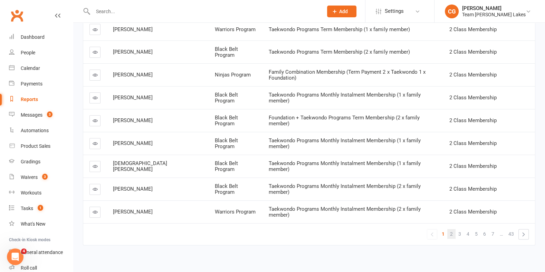
click at [453, 229] on span "2" at bounding box center [451, 234] width 3 height 10
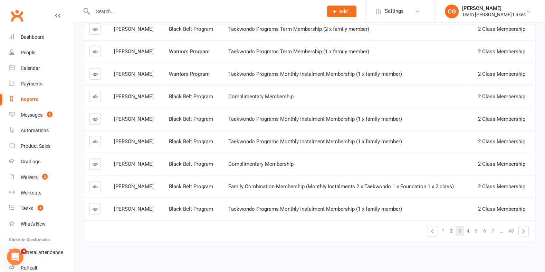
click at [459, 227] on span "3" at bounding box center [459, 231] width 3 height 10
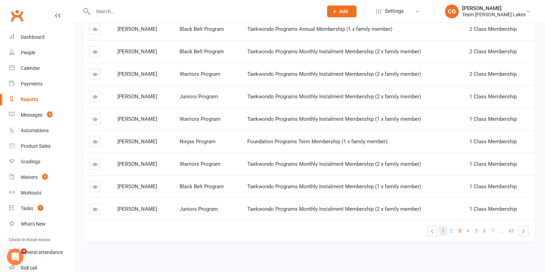
click at [444, 228] on span "1" at bounding box center [443, 231] width 3 height 10
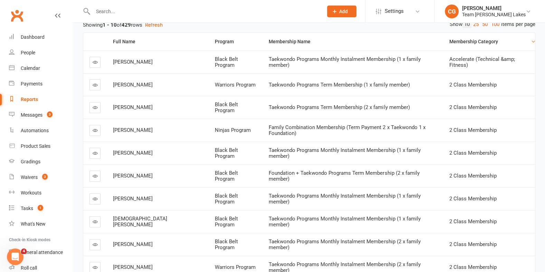
scroll to position [88, 0]
click at [269, 40] on div "Membership Name" at bounding box center [353, 40] width 169 height 5
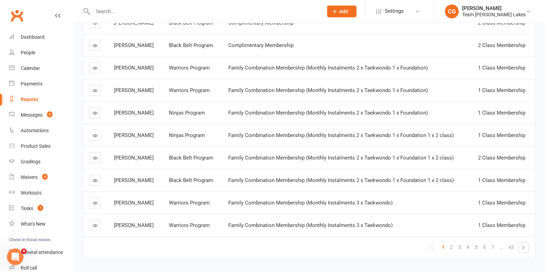
scroll to position [142, 0]
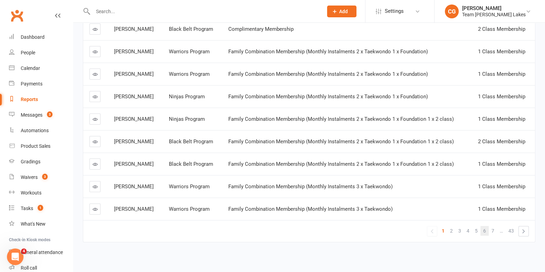
click at [484, 227] on span "6" at bounding box center [484, 231] width 3 height 10
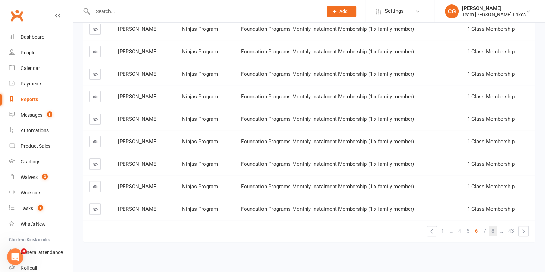
click at [494, 227] on span "8" at bounding box center [493, 231] width 3 height 10
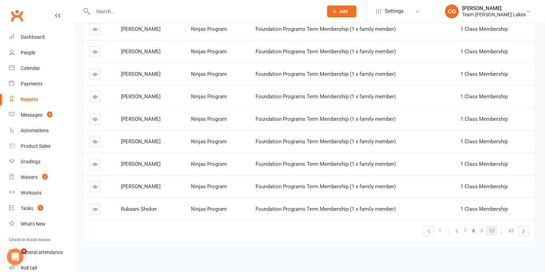
click at [496, 227] on link "10" at bounding box center [491, 231] width 11 height 10
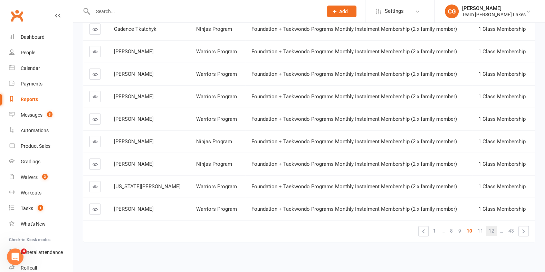
click at [494, 226] on span "12" at bounding box center [492, 231] width 6 height 10
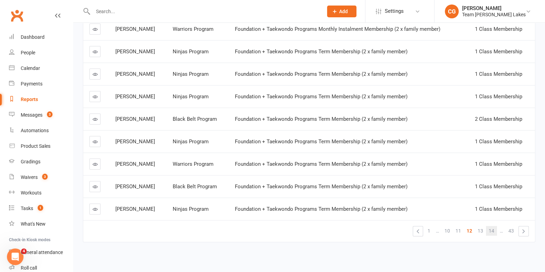
click at [496, 227] on link "14" at bounding box center [491, 231] width 11 height 10
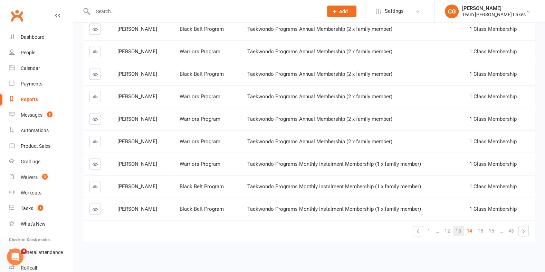
click at [459, 226] on span "13" at bounding box center [459, 231] width 6 height 10
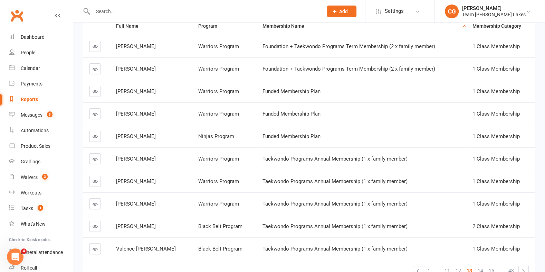
scroll to position [102, 0]
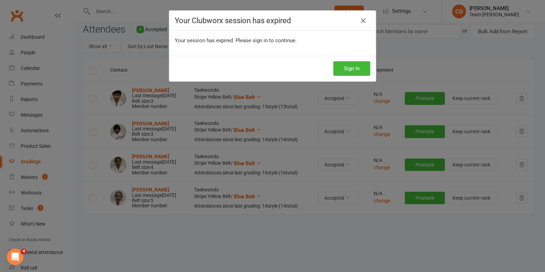
scroll to position [75, 0]
click at [350, 68] on button "Sign In" at bounding box center [351, 68] width 37 height 15
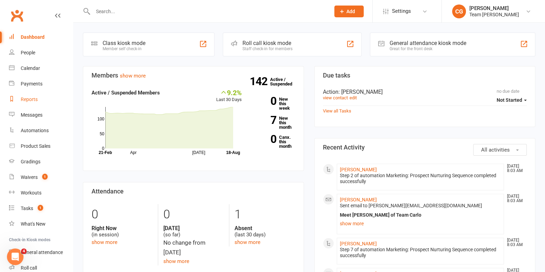
click at [30, 98] on div "Reports" at bounding box center [29, 99] width 17 height 6
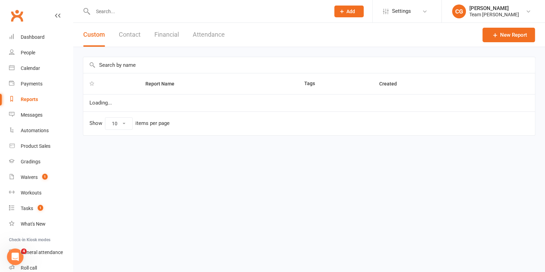
select select "50"
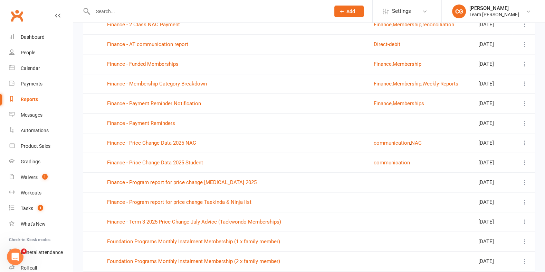
scroll to position [711, 0]
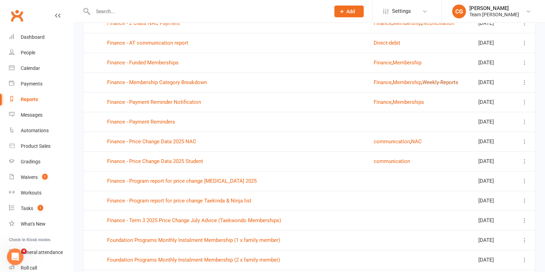
click at [439, 78] on button "Weekly-Reports" at bounding box center [440, 82] width 36 height 8
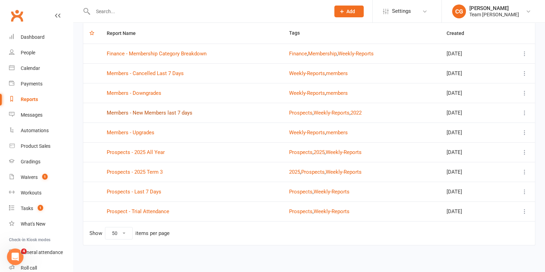
click at [173, 110] on link "Members - New Members last 7 days" at bounding box center [150, 113] width 86 height 6
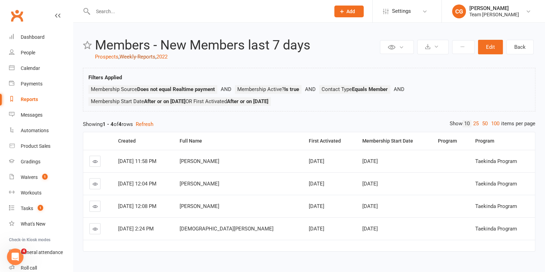
click at [134, 55] on link "Weekly-Reports" at bounding box center [138, 57] width 36 height 6
select select "50"
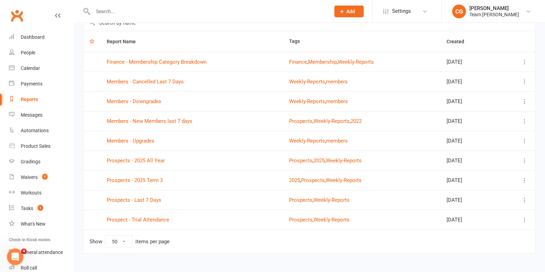
scroll to position [61, 0]
click at [141, 180] on td "Prospects - 2025 Term 3" at bounding box center [192, 179] width 182 height 20
click at [122, 177] on link "Prospects - 2025 Term 3" at bounding box center [135, 179] width 56 height 6
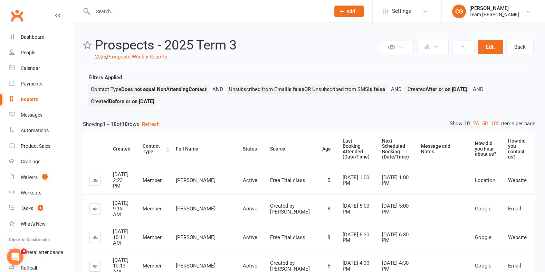
click at [148, 143] on div "Contact Type" at bounding box center [153, 148] width 21 height 11
click at [145, 55] on link "Weekly-Reports" at bounding box center [150, 57] width 36 height 6
select select "50"
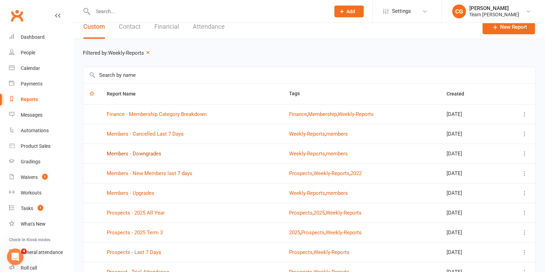
scroll to position [68, 0]
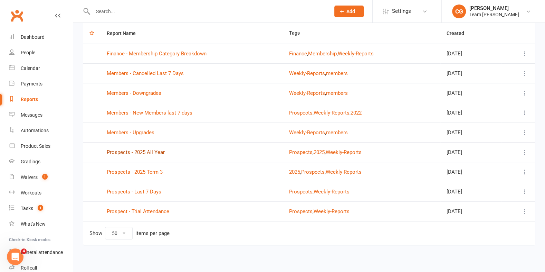
click at [142, 153] on link "Prospects - 2025 All Year" at bounding box center [136, 152] width 58 height 6
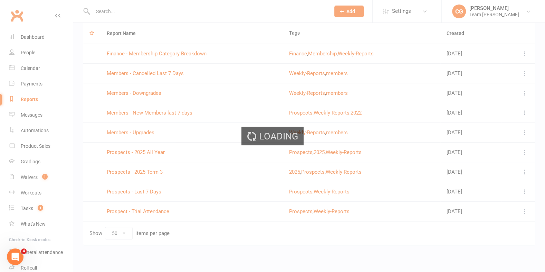
click at [141, 149] on div "Loading" at bounding box center [272, 136] width 545 height 272
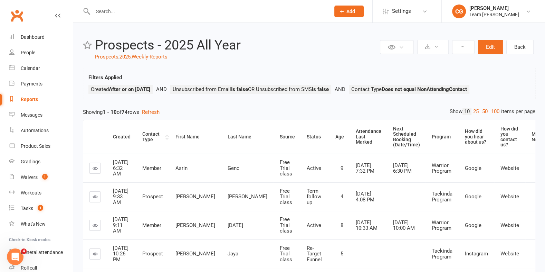
click at [149, 132] on div "Contact Type" at bounding box center [152, 136] width 21 height 11
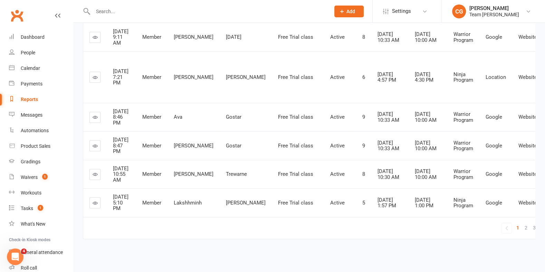
scroll to position [310, 0]
click at [541, 230] on span "4" at bounding box center [542, 227] width 3 height 10
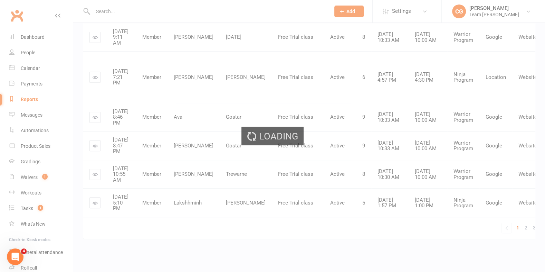
scroll to position [287, 0]
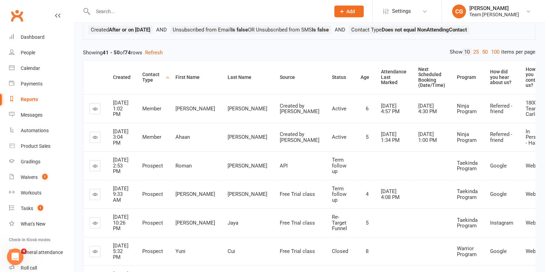
scroll to position [0, 0]
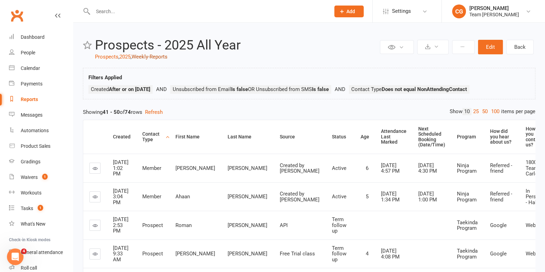
click at [151, 56] on link "Weekly-Reports" at bounding box center [150, 57] width 36 height 6
select select "50"
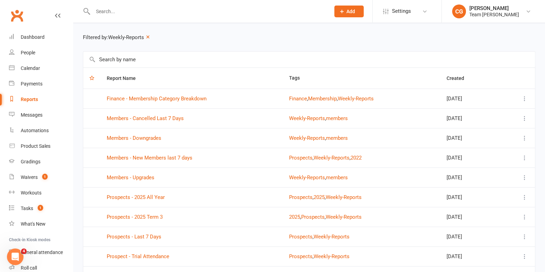
scroll to position [68, 0]
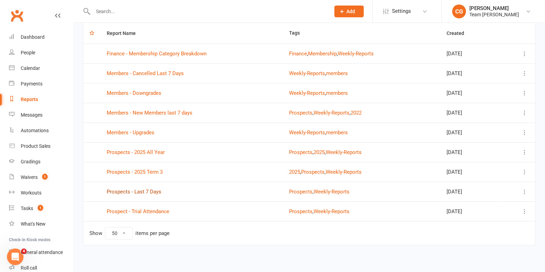
click at [133, 188] on link "Prospects - Last 7 Days" at bounding box center [134, 191] width 55 height 6
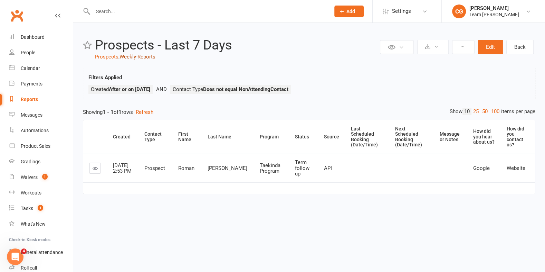
click at [149, 55] on link "Weekly-Reports" at bounding box center [138, 57] width 36 height 6
select select "50"
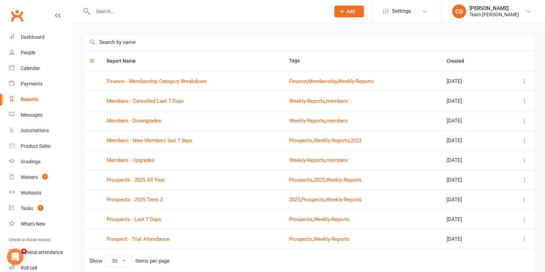
scroll to position [68, 0]
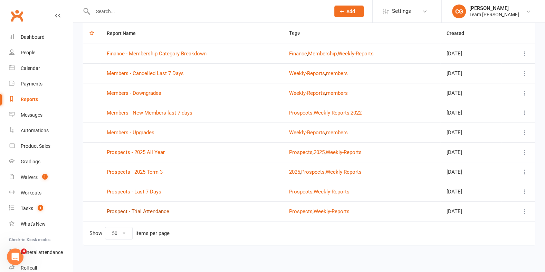
click at [144, 209] on link "Prospect - Trial Attendance" at bounding box center [138, 211] width 63 height 6
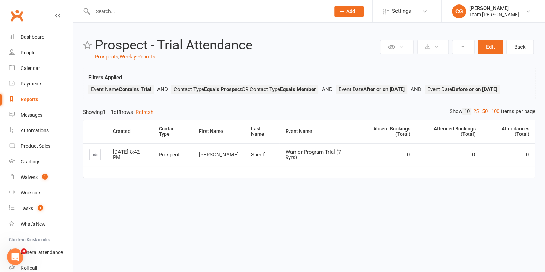
click at [96, 160] on link at bounding box center [94, 154] width 11 height 11
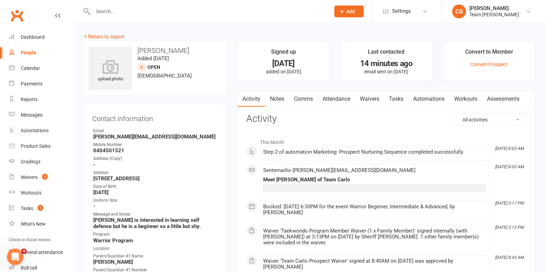
click at [338, 95] on link "Attendance" at bounding box center [336, 99] width 37 height 16
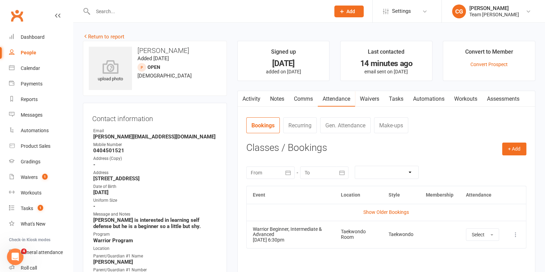
click at [252, 99] on link "Activity" at bounding box center [252, 99] width 28 height 16
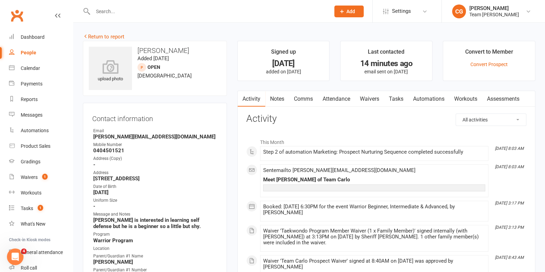
click at [278, 94] on link "Notes" at bounding box center [277, 99] width 24 height 16
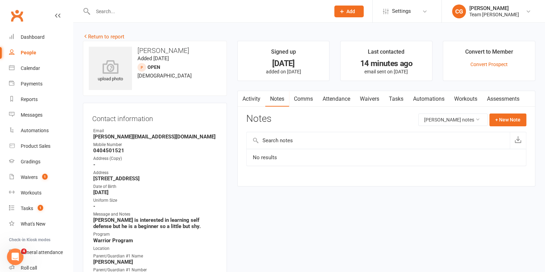
click at [298, 96] on link "Comms" at bounding box center [303, 99] width 29 height 16
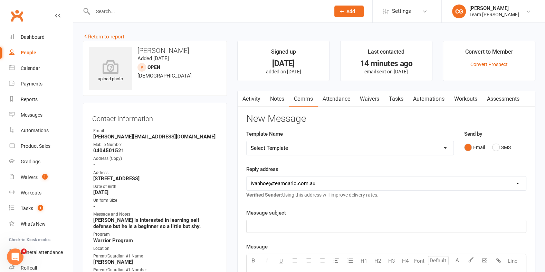
click at [341, 95] on link "Attendance" at bounding box center [336, 99] width 37 height 16
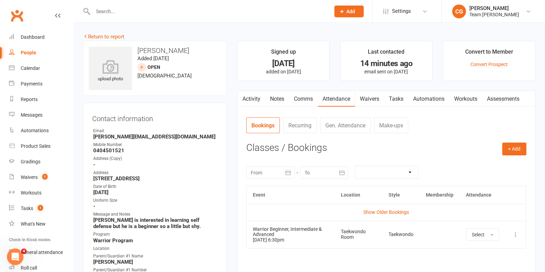
click at [254, 96] on link "Activity" at bounding box center [252, 99] width 28 height 16
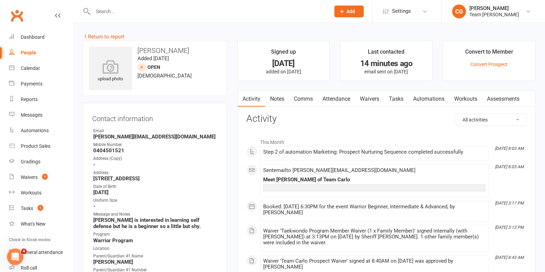
click at [366, 95] on link "Waivers" at bounding box center [369, 99] width 29 height 16
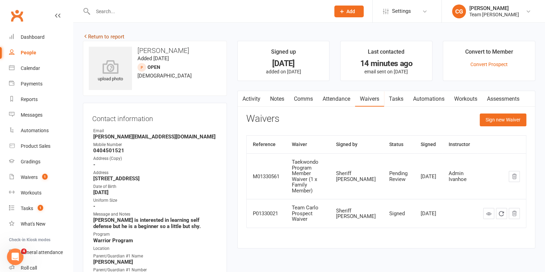
click at [100, 38] on link "Return to report" at bounding box center [103, 37] width 41 height 6
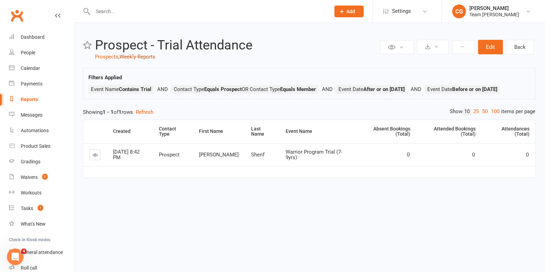
click at [134, 55] on link "Weekly-Reports" at bounding box center [138, 57] width 36 height 6
select select "50"
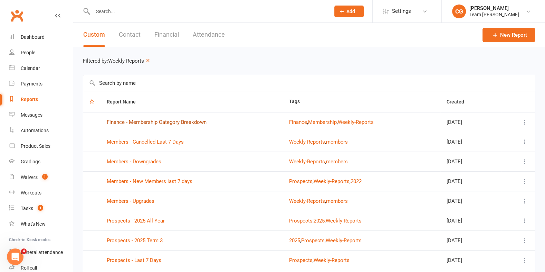
click at [179, 119] on link "Finance - Membership Category Breakdown" at bounding box center [157, 122] width 100 height 6
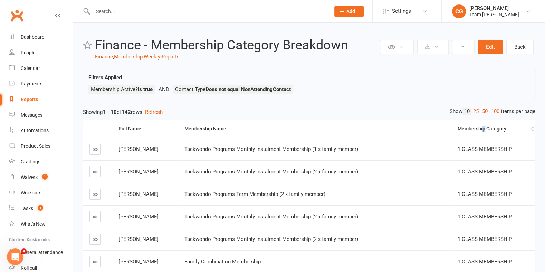
click at [485, 126] on div "Membership Category" at bounding box center [494, 128] width 72 height 5
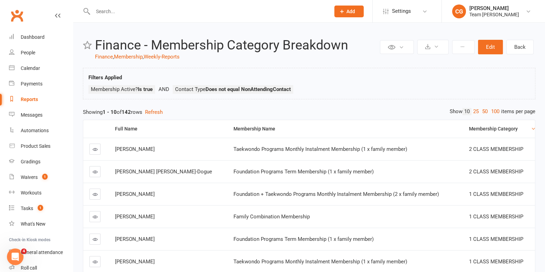
click at [142, 148] on span "[PERSON_NAME]" at bounding box center [135, 149] width 40 height 6
click at [165, 141] on td "[PERSON_NAME]" at bounding box center [168, 149] width 119 height 22
